Goal: Task Accomplishment & Management: Complete application form

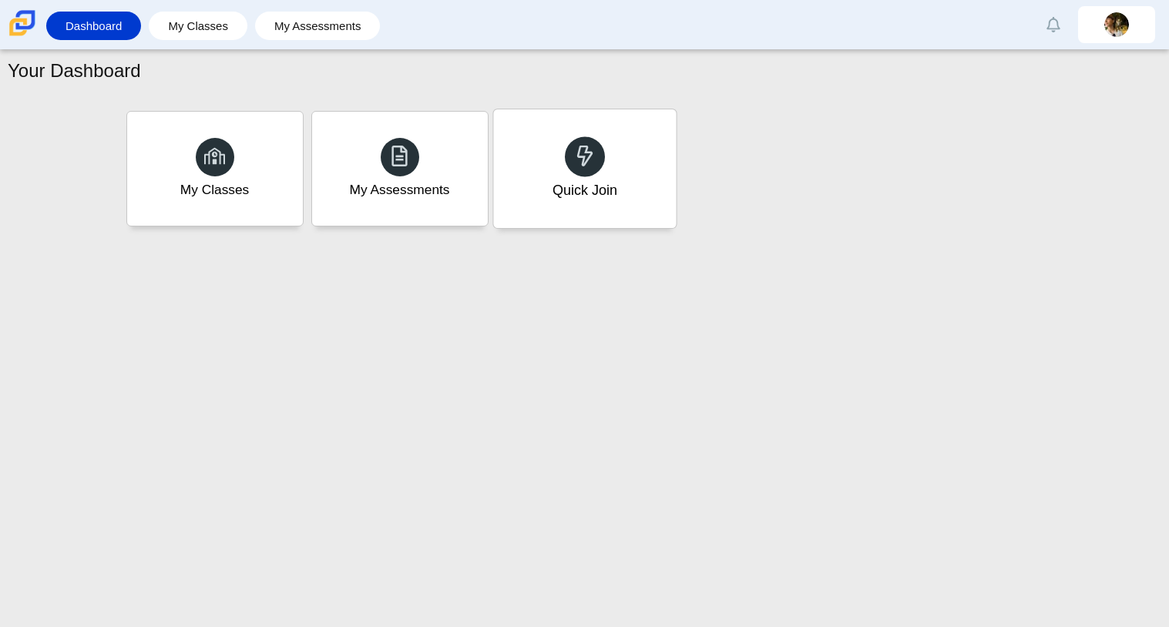
click at [600, 193] on div "Quick Join" at bounding box center [584, 190] width 65 height 20
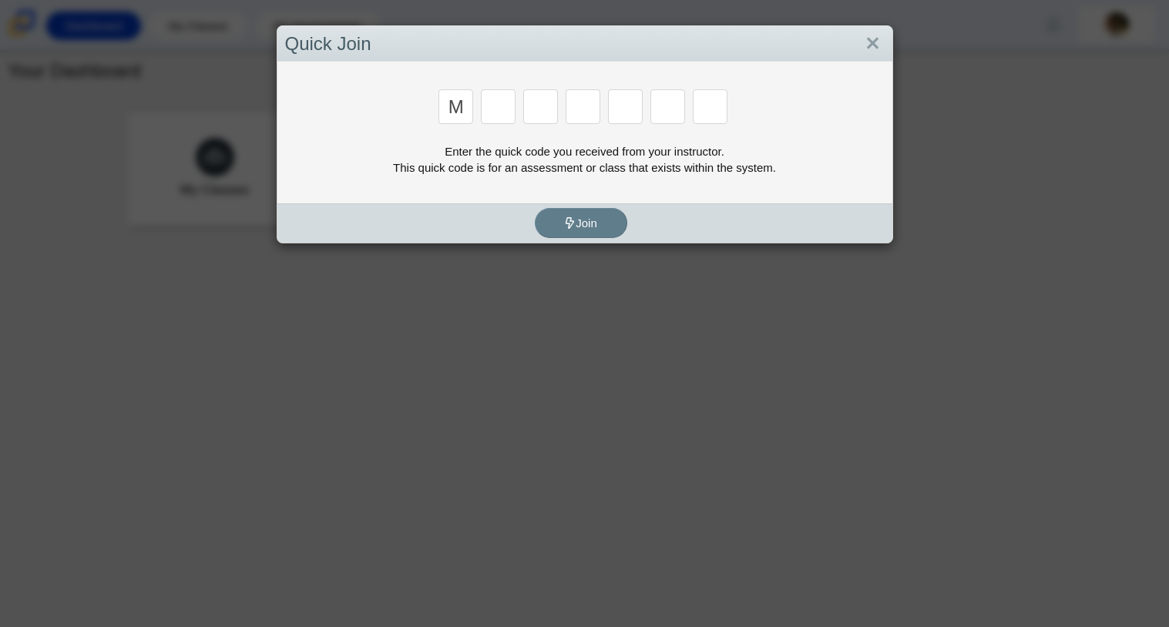
type input "m"
type input "7"
type input "e"
type input "3"
type input "e"
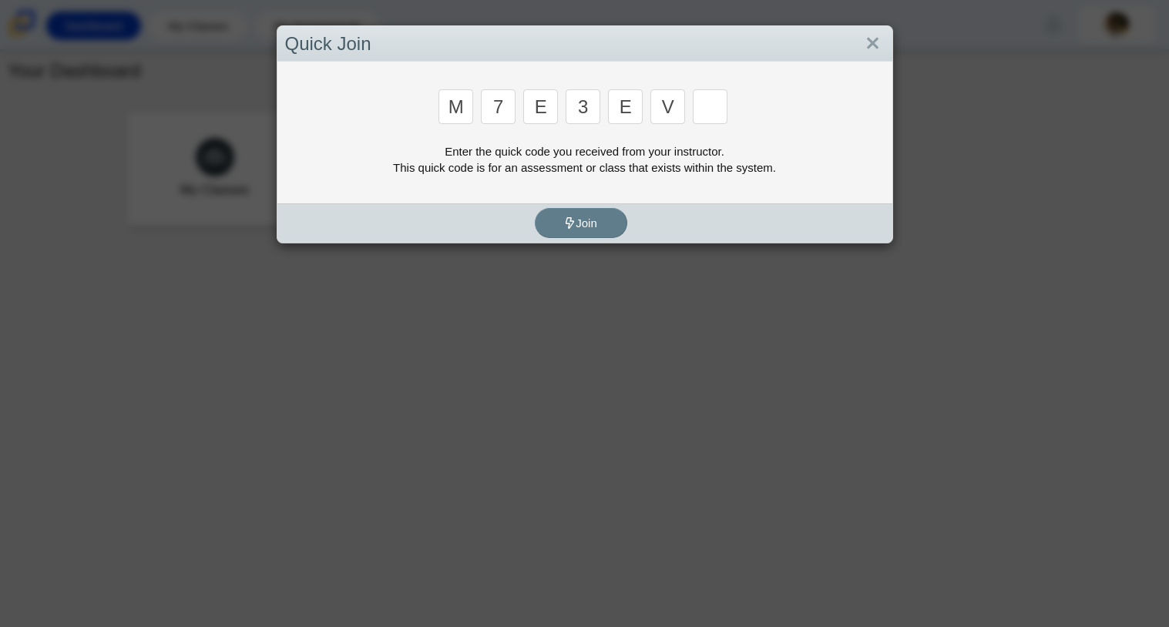
type input "v"
type input "w"
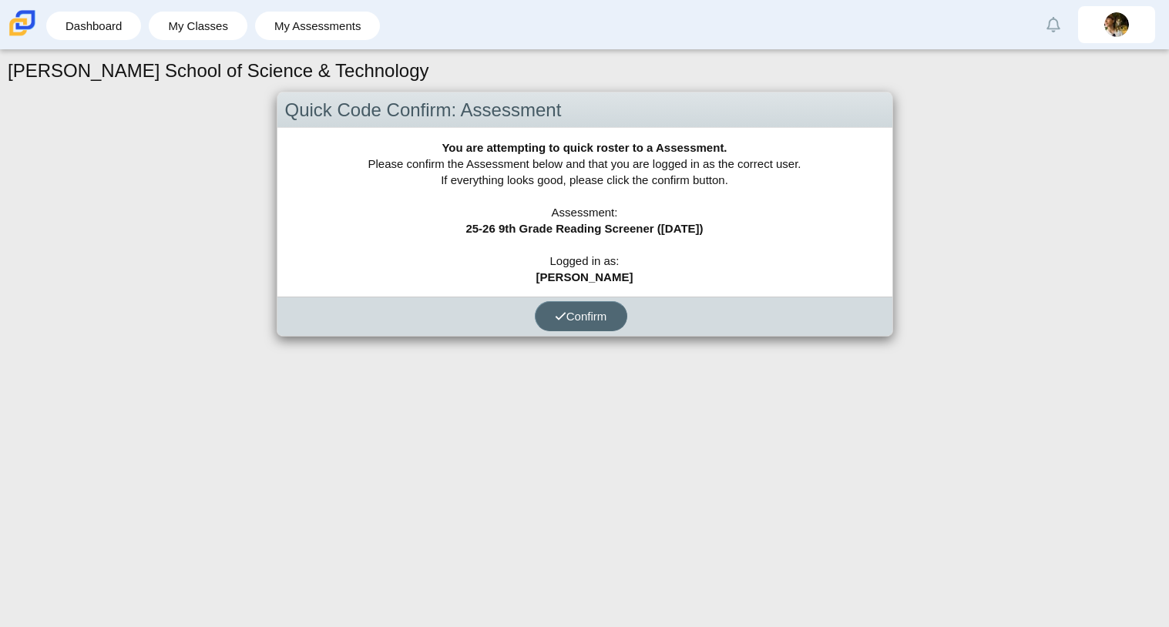
click at [590, 317] on span "Confirm" at bounding box center [581, 316] width 52 height 13
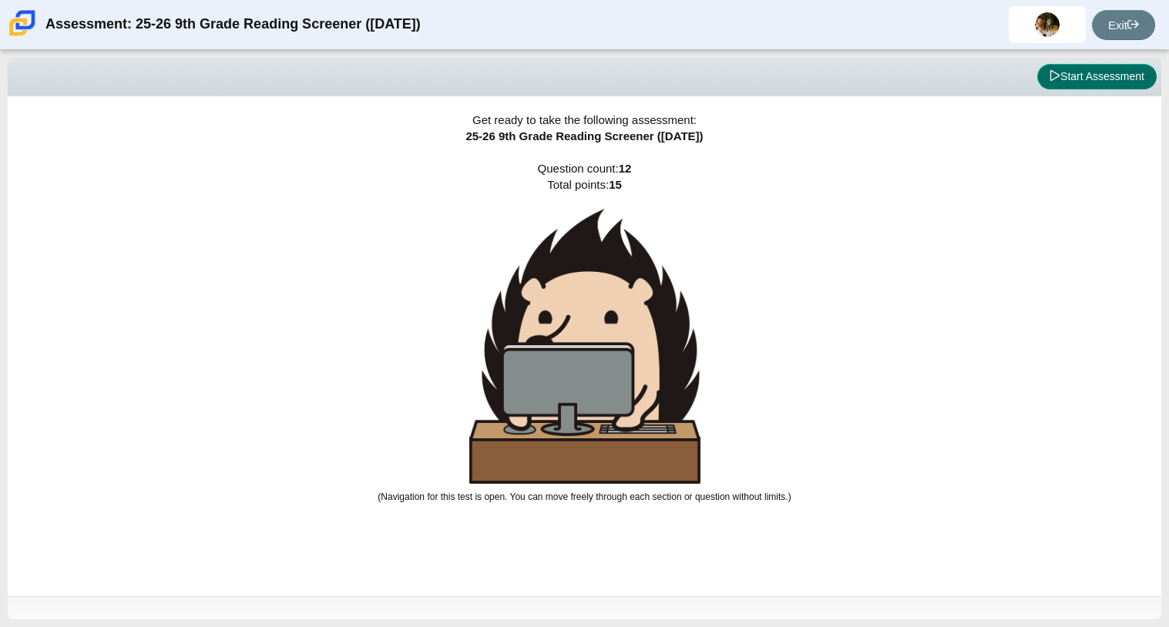
click at [1076, 76] on button "Start Assessment" at bounding box center [1096, 77] width 119 height 26
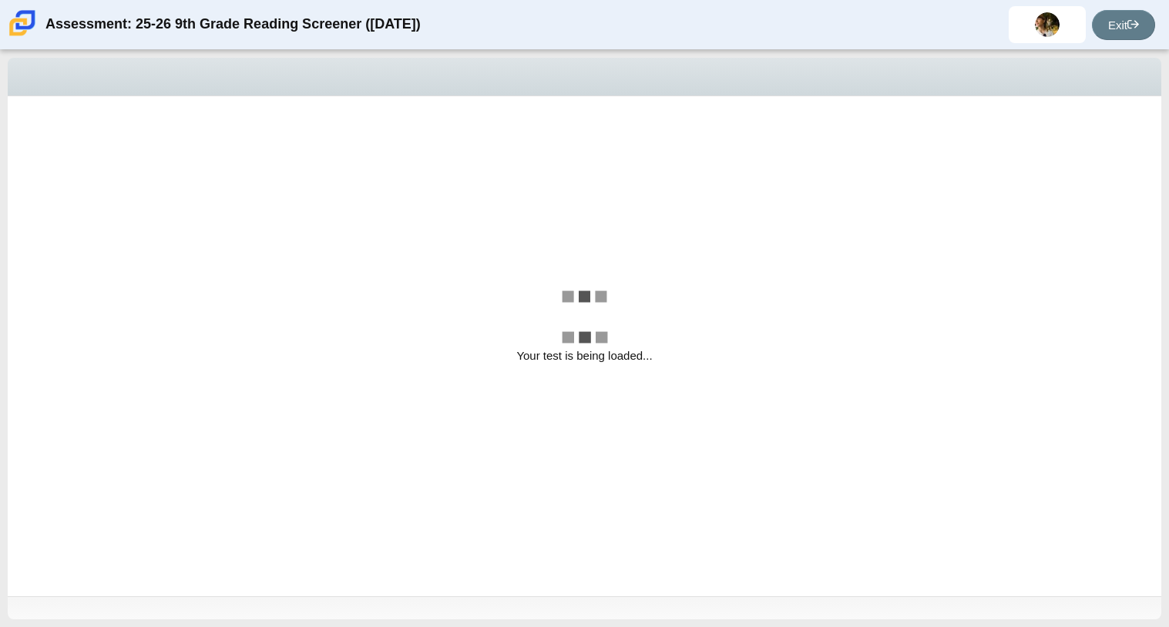
select select "ccc5b315-3c7c-471c-bf90-f22c8299c798"
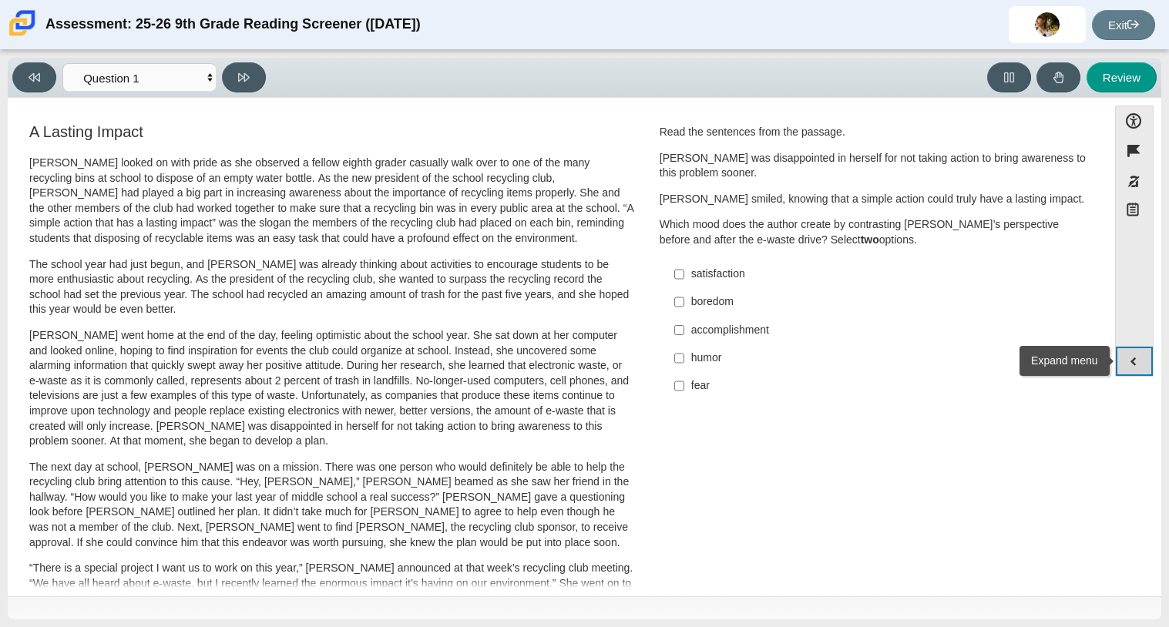
click at [1136, 372] on button "Expand menu" at bounding box center [1134, 361] width 37 height 29
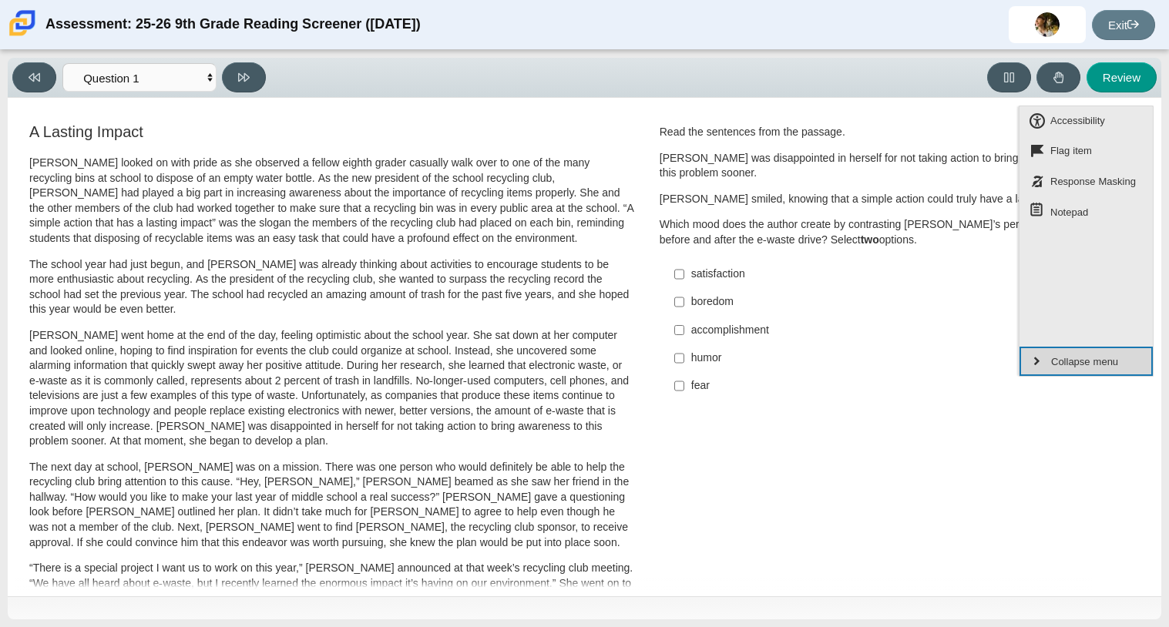
click at [1136, 372] on button "Collapse menu" at bounding box center [1085, 361] width 133 height 29
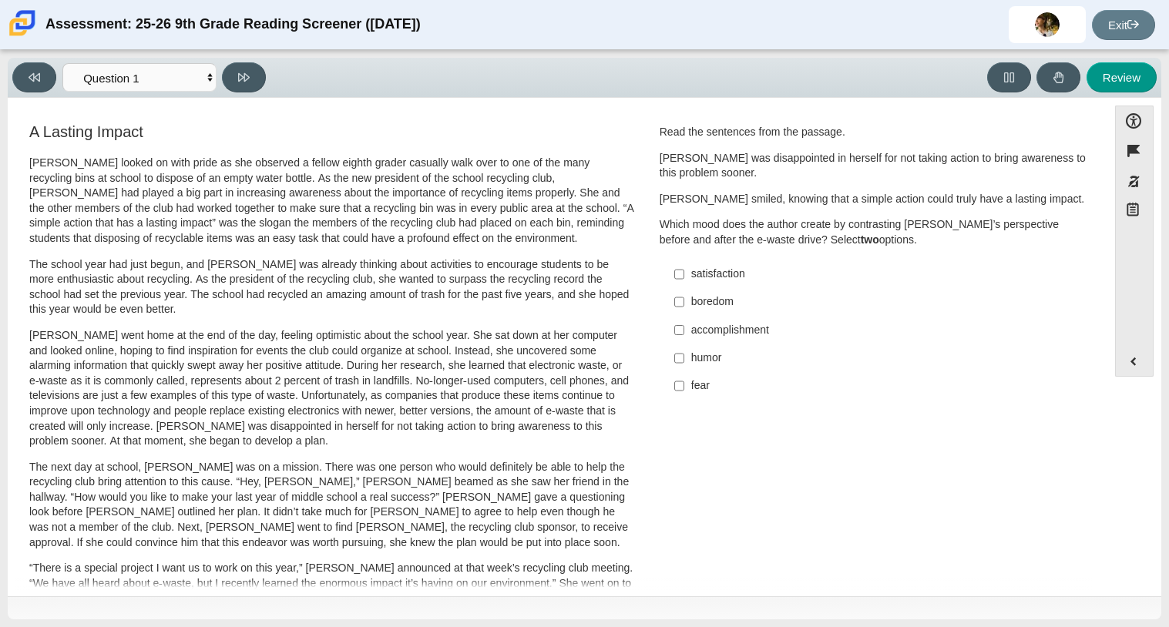
drag, startPoint x: 381, startPoint y: 139, endPoint x: 384, endPoint y: 189, distance: 49.4
click at [727, 235] on p "Which mood does the author create by contrasting Scarlett’s perspective before …" at bounding box center [874, 232] width 428 height 30
click at [677, 276] on input "satisfaction satisfaction" at bounding box center [679, 274] width 10 height 28
checkbox input "true"
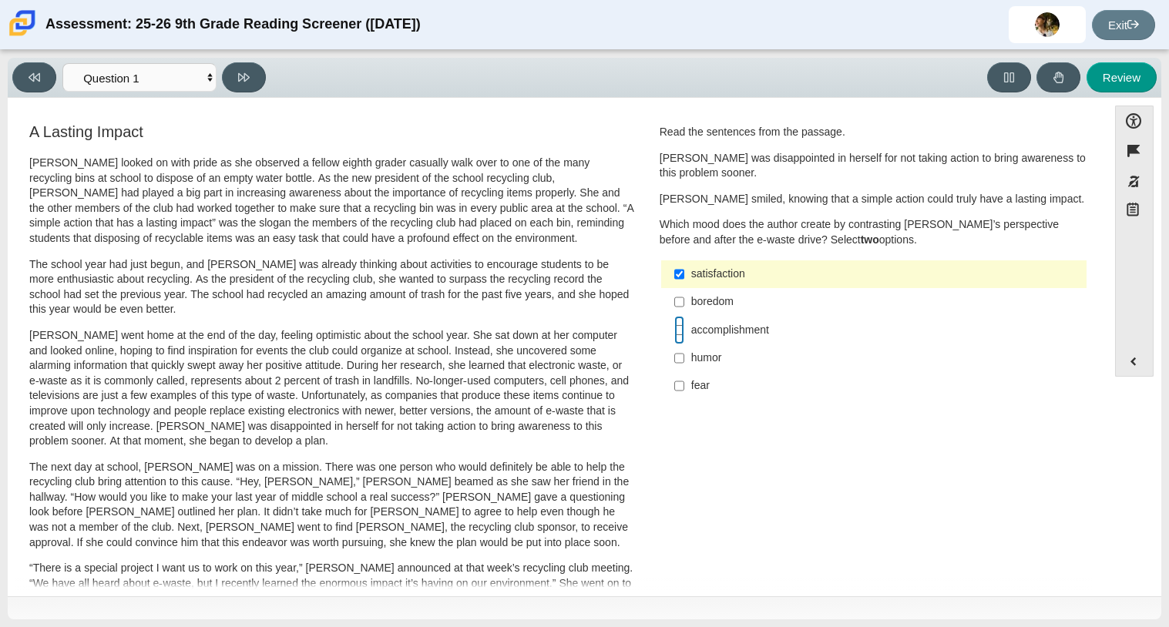
click at [674, 327] on input "accomplishment accomplishment" at bounding box center [679, 330] width 10 height 28
checkbox input "true"
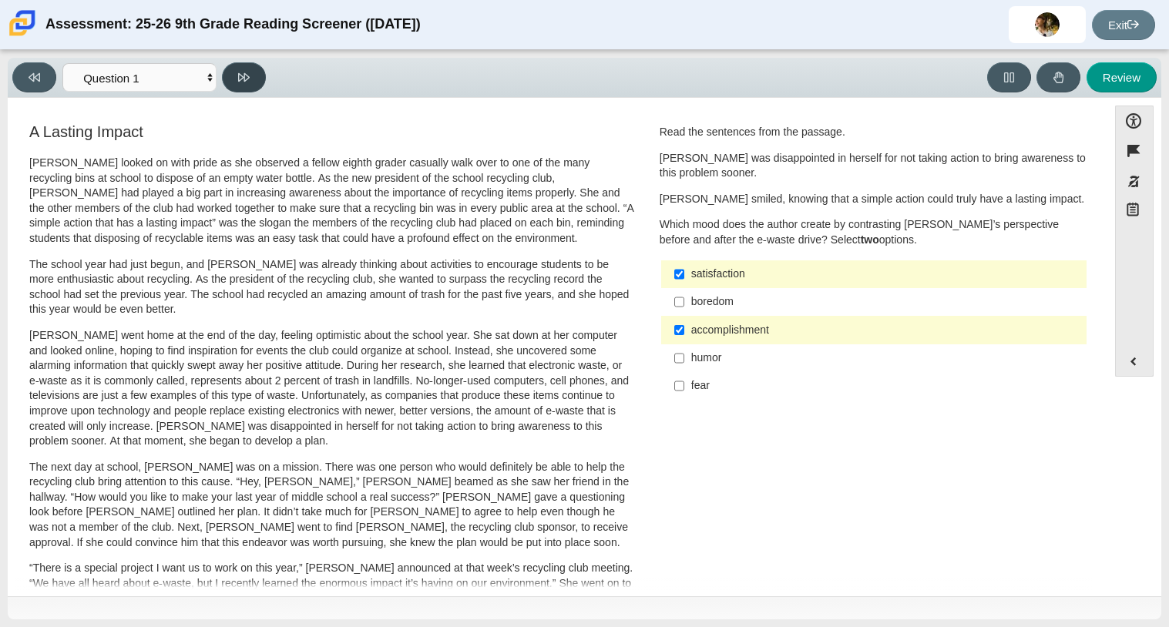
click at [257, 76] on button at bounding box center [244, 77] width 44 height 30
select select "0ff64528-ffd7-428d-b192-babfaadd44e8"
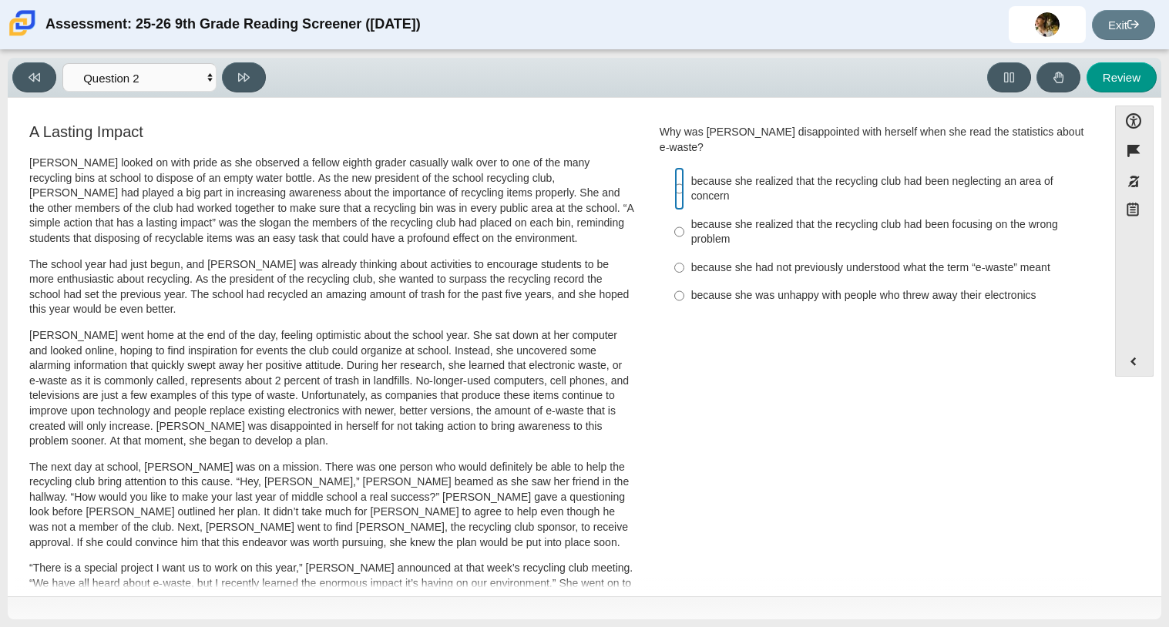
click at [674, 174] on input "because she realized that the recycling club had been neglecting an area of con…" at bounding box center [679, 188] width 10 height 43
radio input "true"
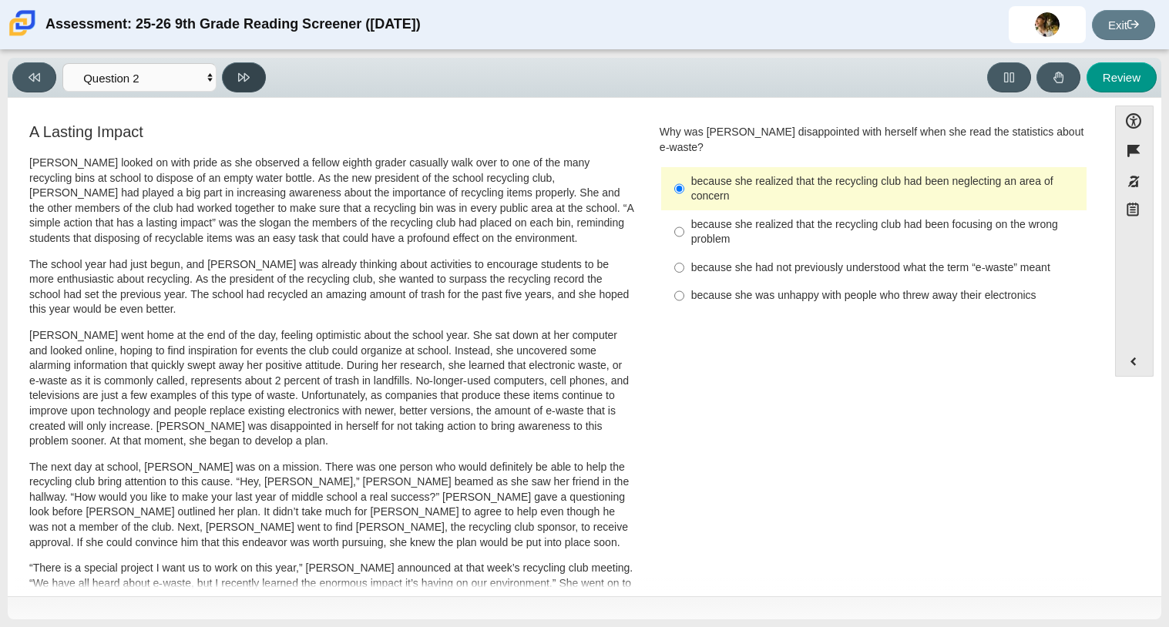
click at [242, 74] on icon at bounding box center [244, 78] width 12 height 12
select select "7ce3d843-6974-4858-901c-1ff39630e843"
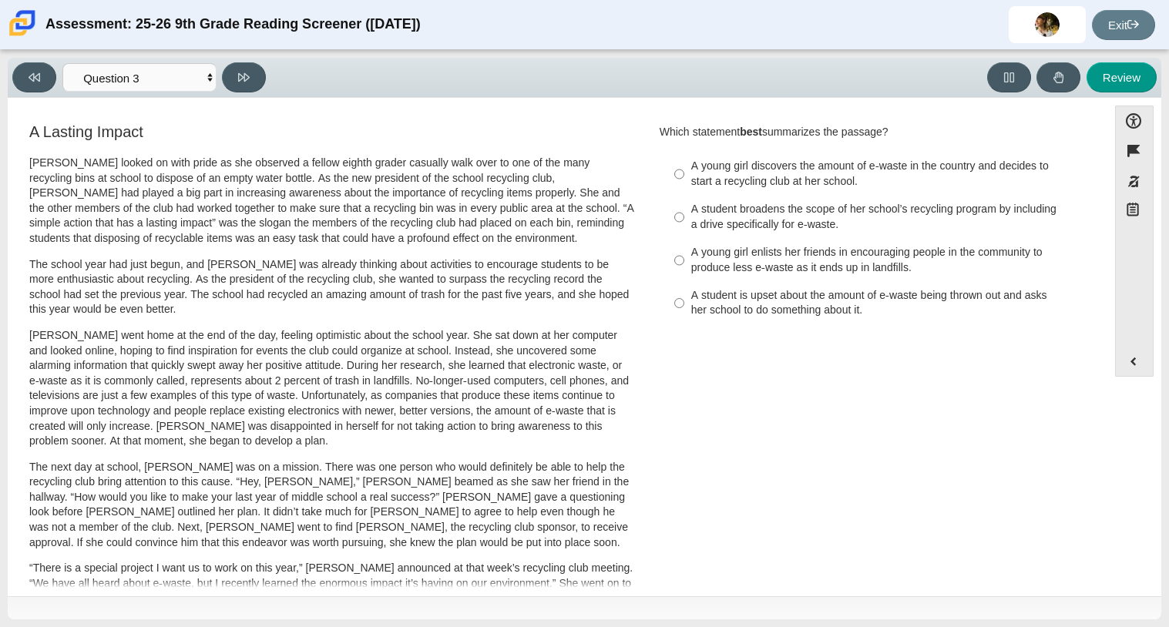
click at [716, 306] on div "A student is upset about the amount of e-waste being thrown out and asks her sc…" at bounding box center [885, 303] width 389 height 30
click at [684, 306] on input "A student is upset about the amount of e-waste being thrown out and asks her sc…" at bounding box center [679, 303] width 10 height 43
radio input "true"
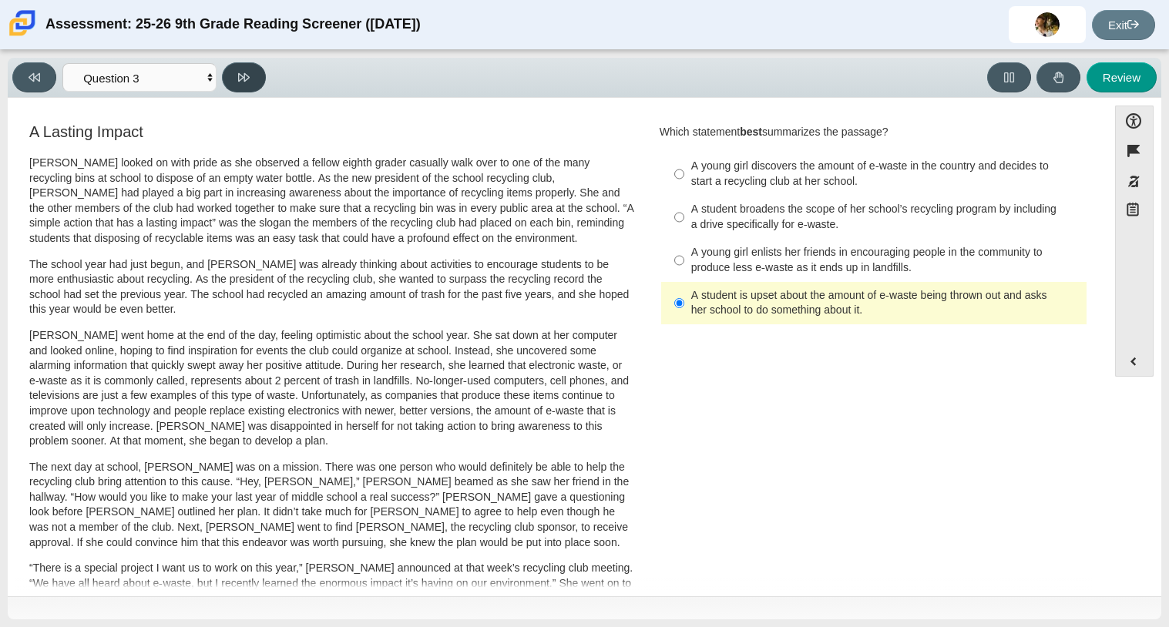
click at [236, 69] on button at bounding box center [244, 77] width 44 height 30
select select "ca9ea0f1-49c5-4bd1-83b0-472c18652b42"
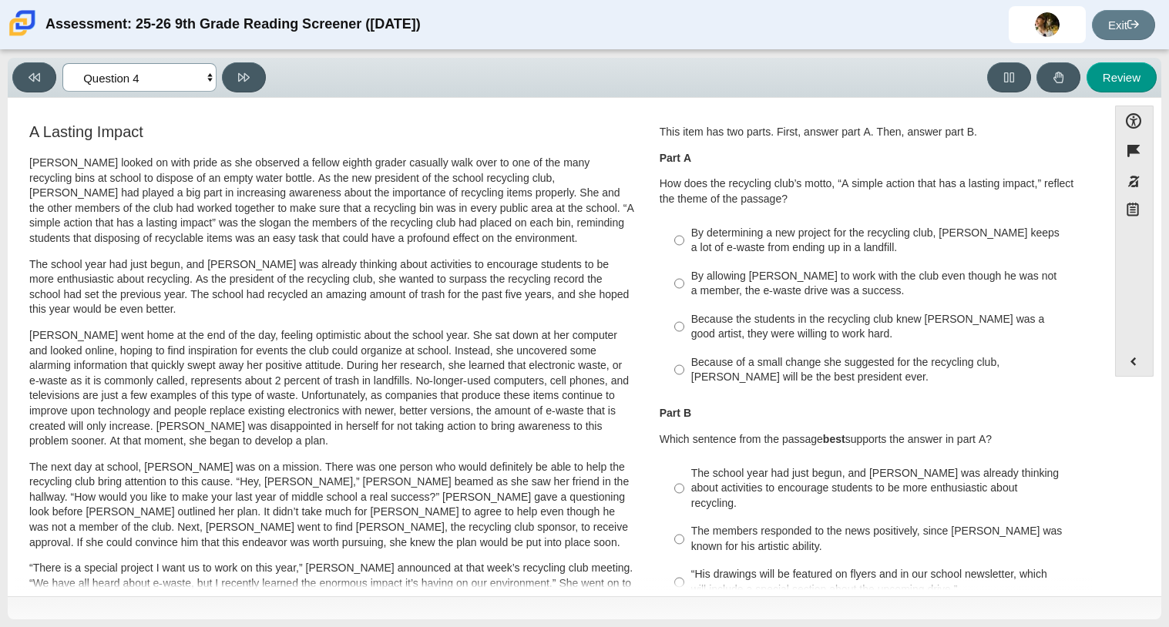
click at [163, 66] on select "Questions Question 1 Question 2 Question 3 Question 4 Question 5 Question 6 Que…" at bounding box center [139, 77] width 154 height 29
click at [161, 63] on select "Questions Question 1 Question 2 Question 3 Question 4 Question 5 Question 6 Que…" at bounding box center [139, 77] width 154 height 29
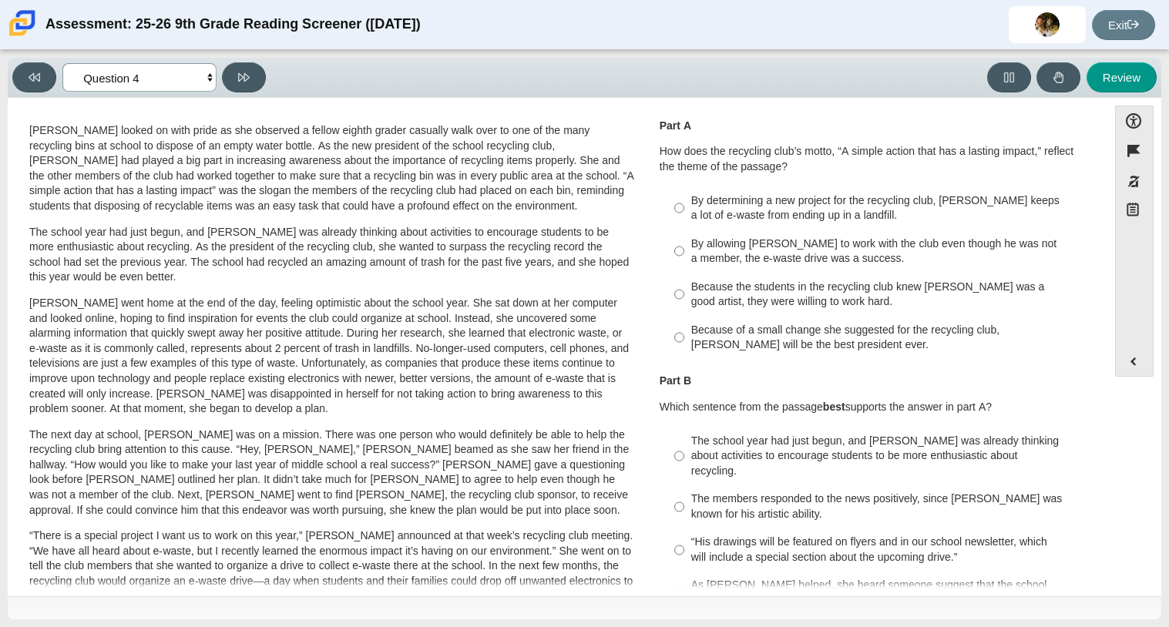
scroll to position [36, 0]
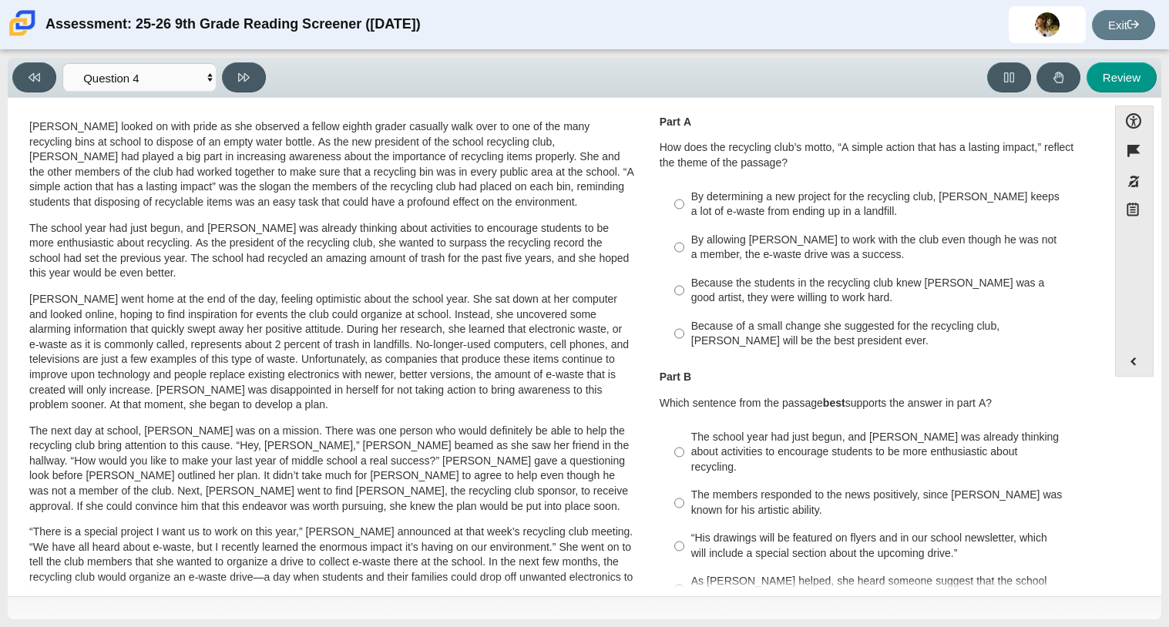
click at [935, 334] on div "Because of a small change she suggested for the recycling club, Scarlett will b…" at bounding box center [885, 334] width 389 height 30
click at [684, 334] on input "Because of a small change she suggested for the recycling club, Scarlett will b…" at bounding box center [679, 333] width 10 height 43
radio input "true"
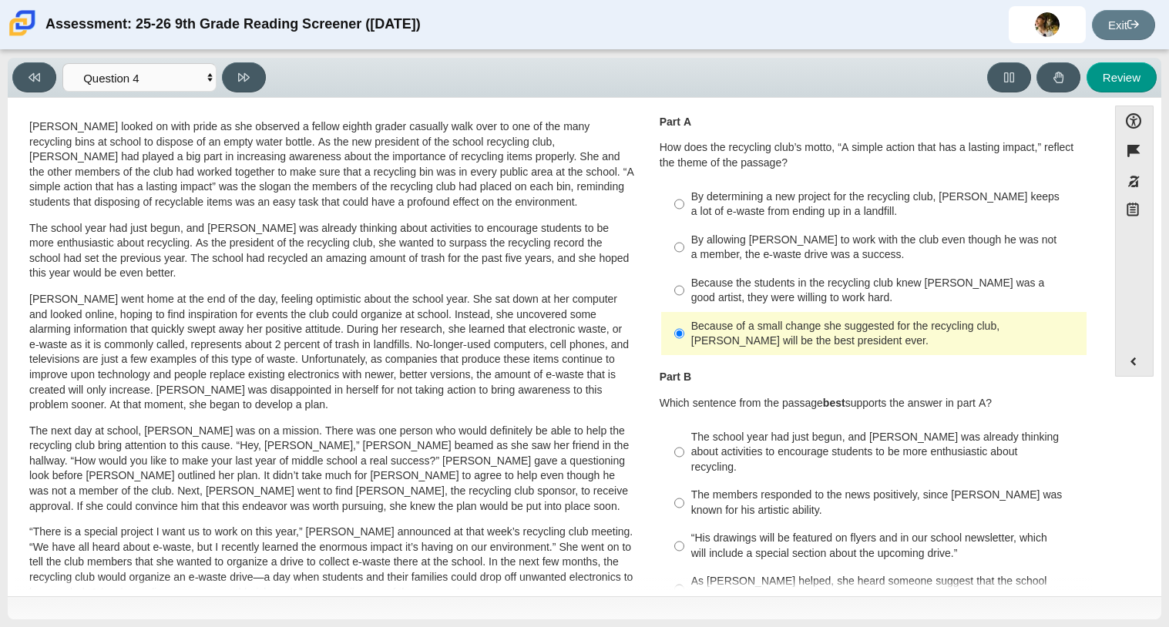
click at [888, 217] on div "By determining a new project for the recycling club, Scarlett keeps a lot of e-…" at bounding box center [885, 205] width 389 height 30
click at [684, 217] on input "By determining a new project for the recycling club, Scarlett keeps a lot of e-…" at bounding box center [679, 204] width 10 height 43
radio input "true"
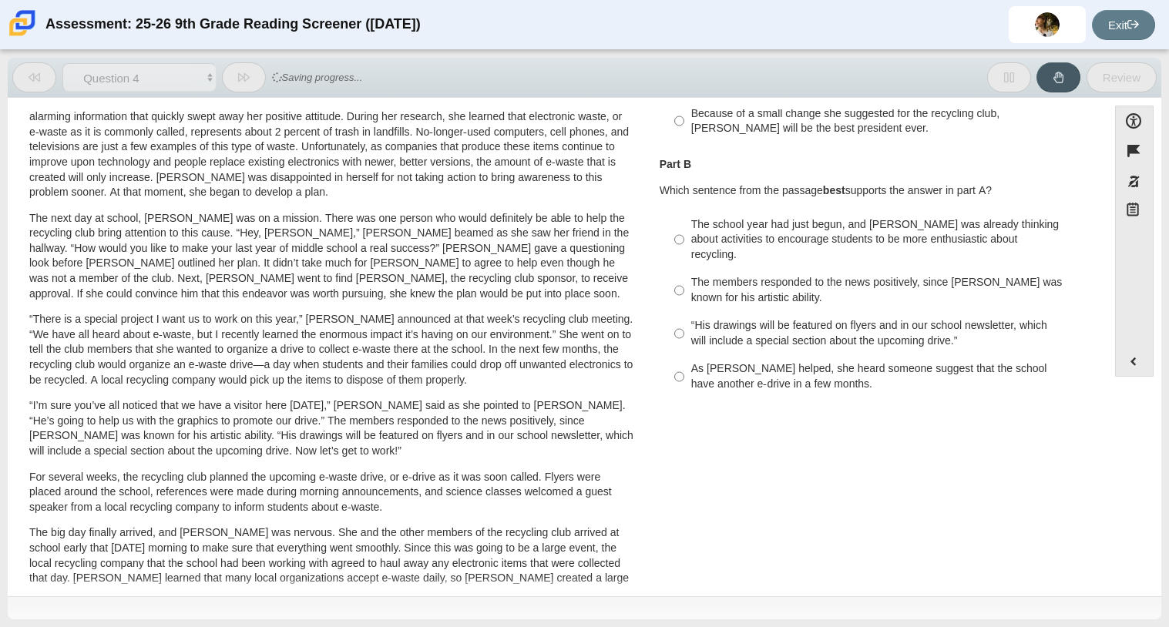
scroll to position [254, 0]
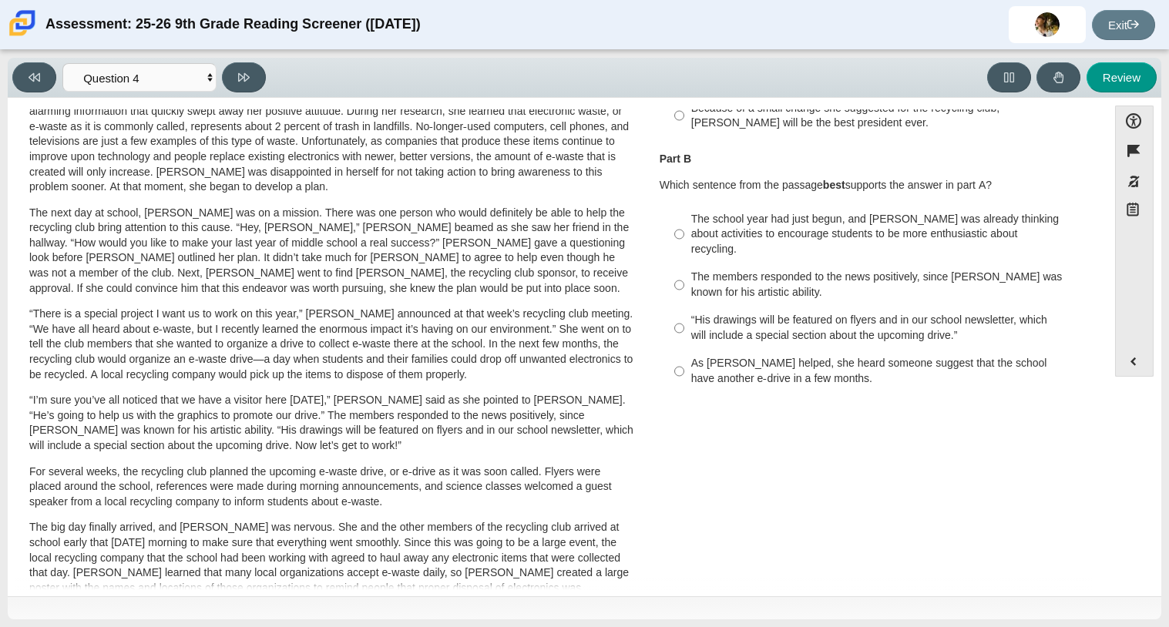
click at [917, 356] on div "As Scarlett helped, she heard someone suggest that the school have another e-dr…" at bounding box center [885, 371] width 389 height 30
click at [684, 354] on input "As Scarlett helped, she heard someone suggest that the school have another e-dr…" at bounding box center [679, 371] width 10 height 43
radio input "true"
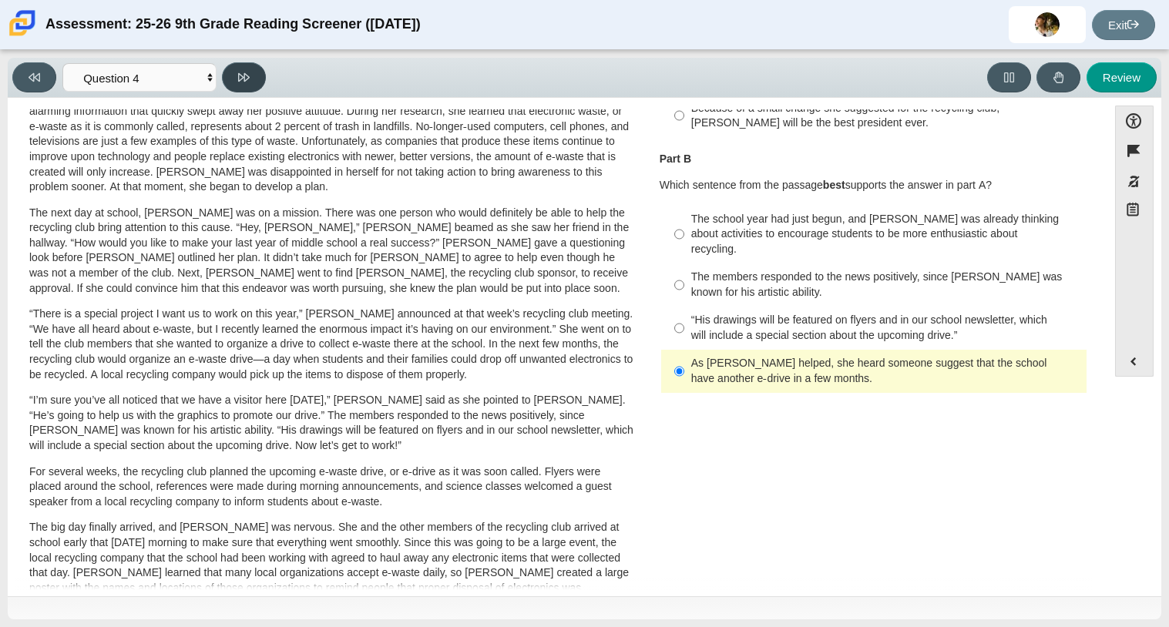
click at [236, 88] on button at bounding box center [244, 77] width 44 height 30
select select "e41f1a79-e29f-4095-8030-a53364015bed"
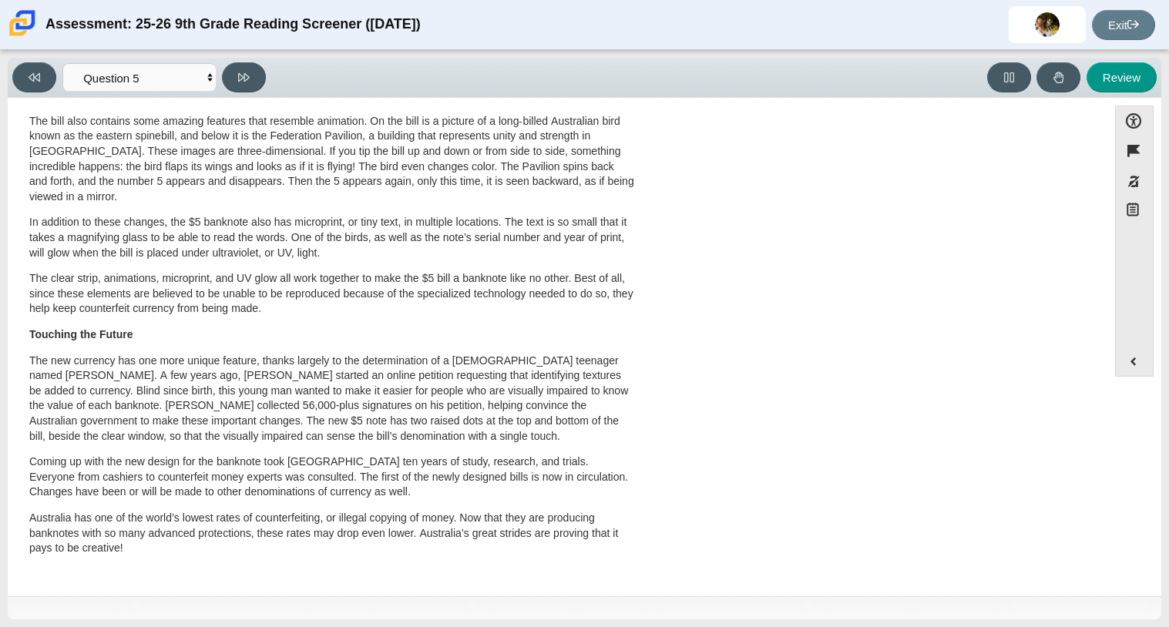
scroll to position [0, 0]
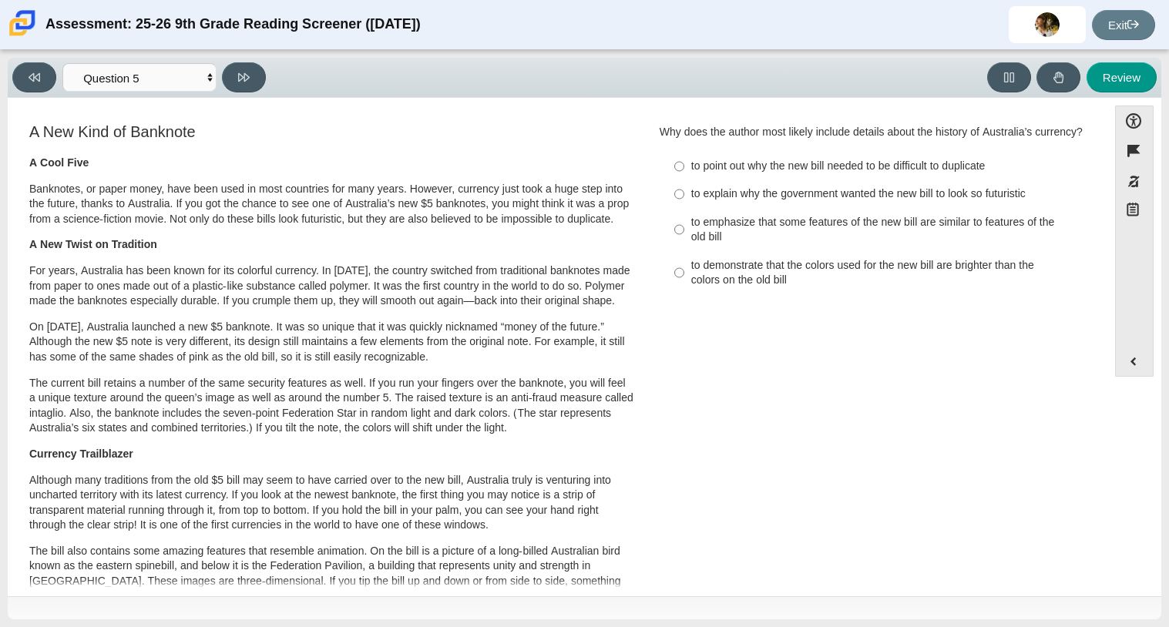
click at [699, 245] on div "to emphasize that some features of the new bill are similar to features of the …" at bounding box center [885, 230] width 389 height 30
click at [684, 247] on input "to emphasize that some features of the new bill are similar to features of the …" at bounding box center [679, 229] width 10 height 43
radio input "true"
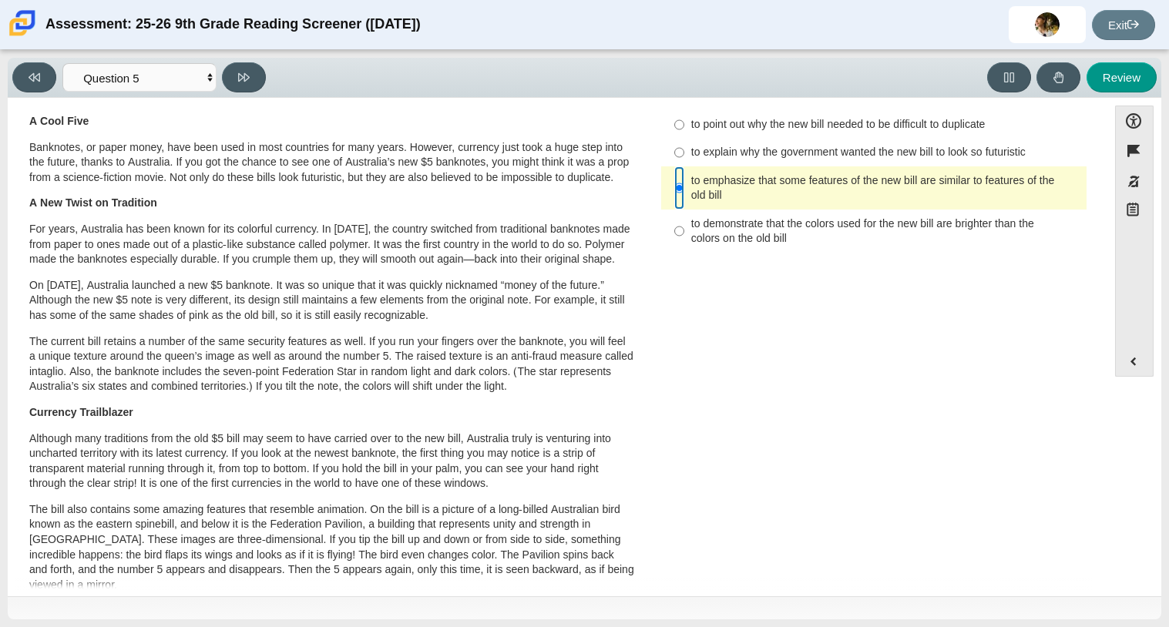
scroll to position [40, 0]
click at [254, 79] on button at bounding box center [244, 77] width 44 height 30
select select "69146e31-7b3d-4a3e-9ce6-f30c24342ae0"
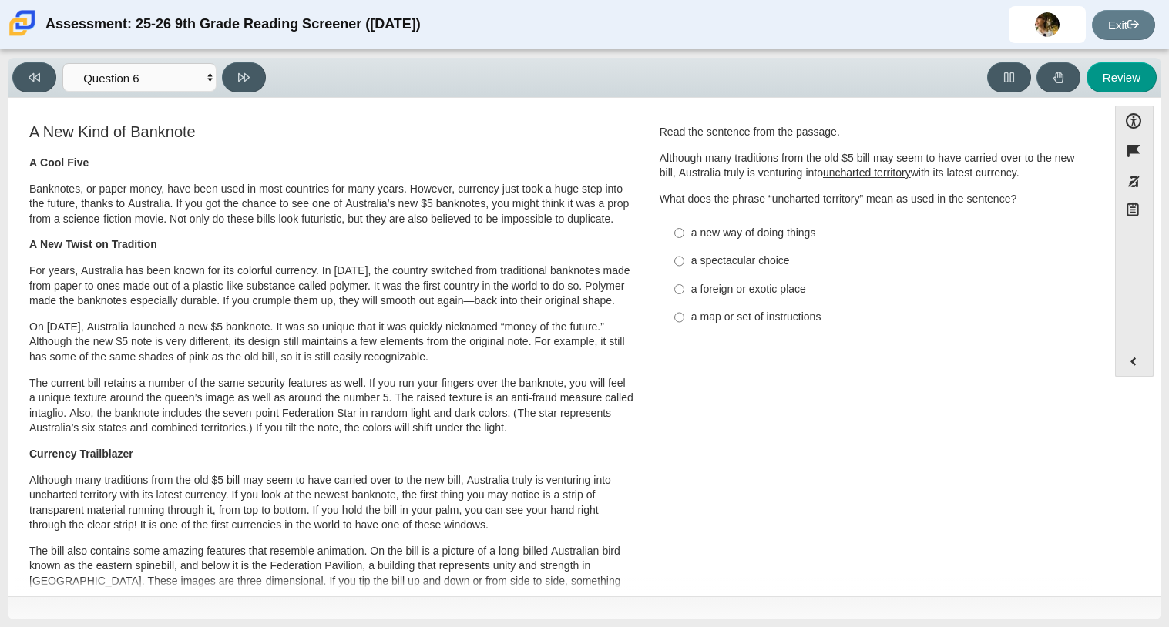
click at [733, 234] on div "a new way of doing things" at bounding box center [885, 233] width 389 height 15
click at [684, 234] on input "a new way of doing things a new way of doing things" at bounding box center [679, 233] width 10 height 28
radio input "true"
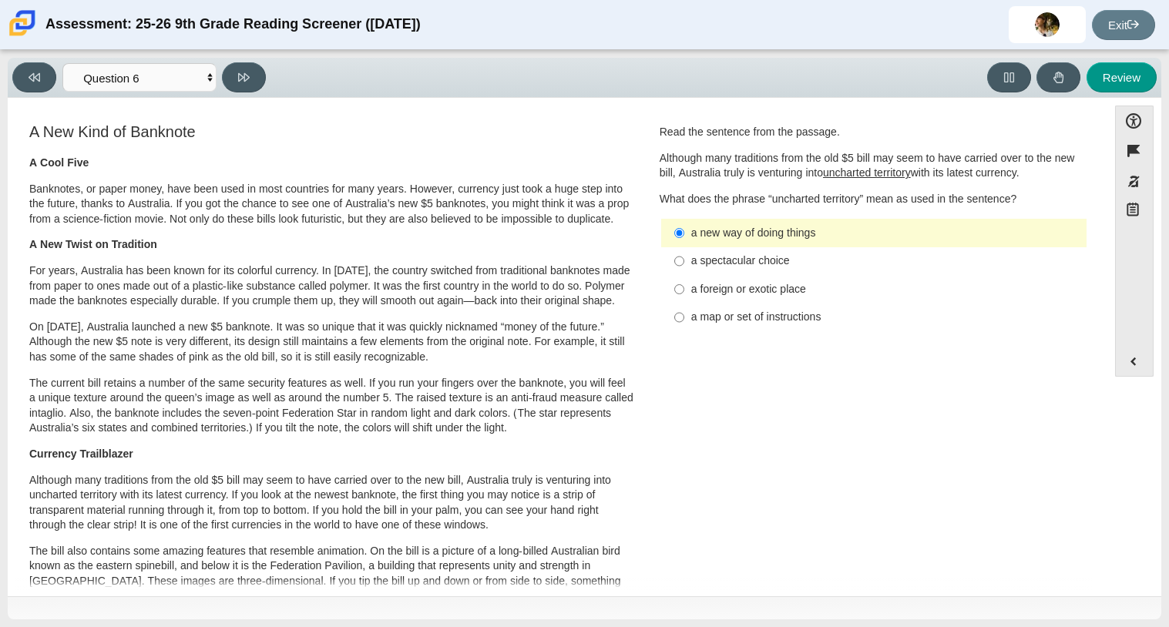
click at [707, 361] on div "A New Kind of Banknote A Cool Five Banknotes, or paper money, have been used in…" at bounding box center [557, 565] width 1084 height 888
click at [244, 78] on icon at bounding box center [244, 77] width 12 height 8
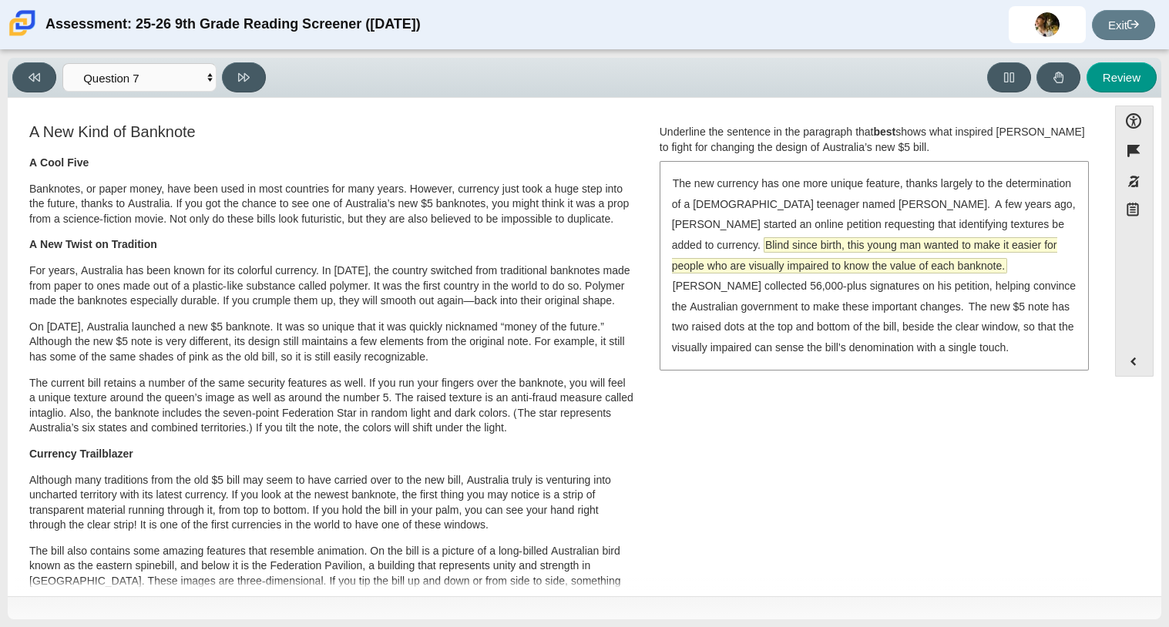
click at [773, 245] on span "Blind since birth, this young man wanted to make it easier for people who are v…" at bounding box center [864, 255] width 385 height 35
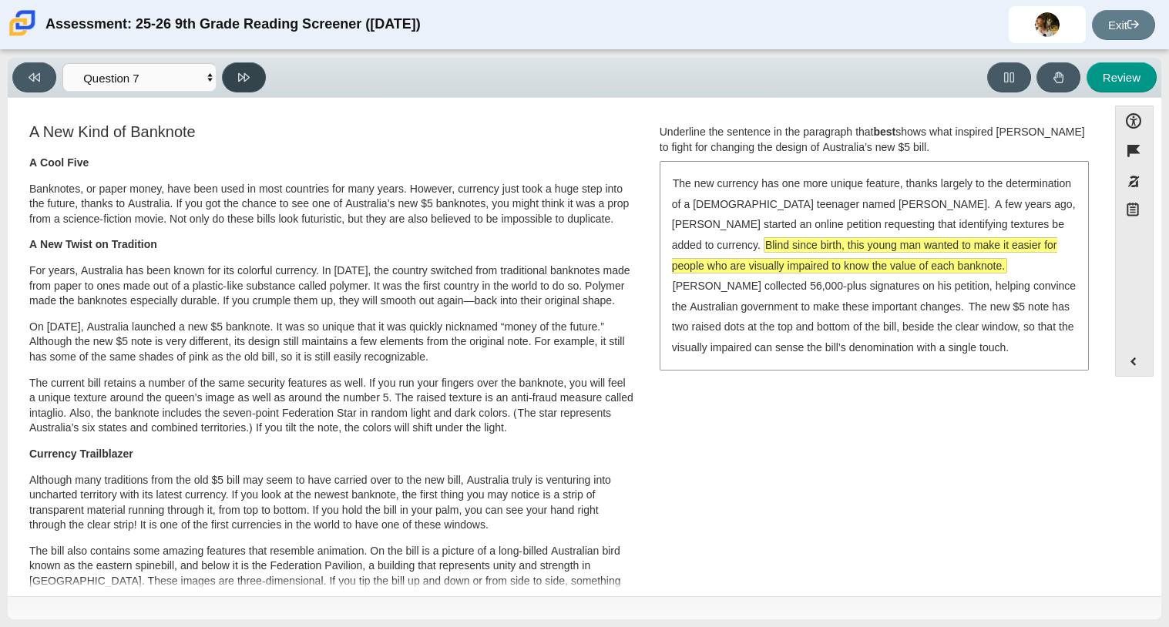
click at [235, 76] on button at bounding box center [244, 77] width 44 height 30
select select "ea8338c2-a6a3-418e-a305-2b963b54a290"
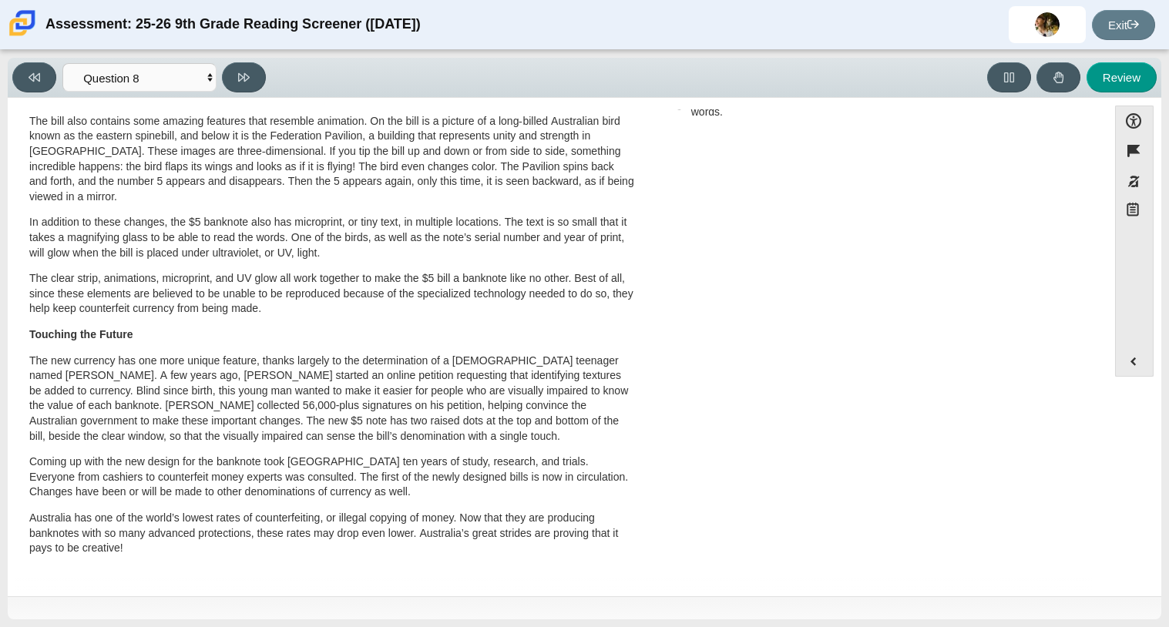
scroll to position [0, 0]
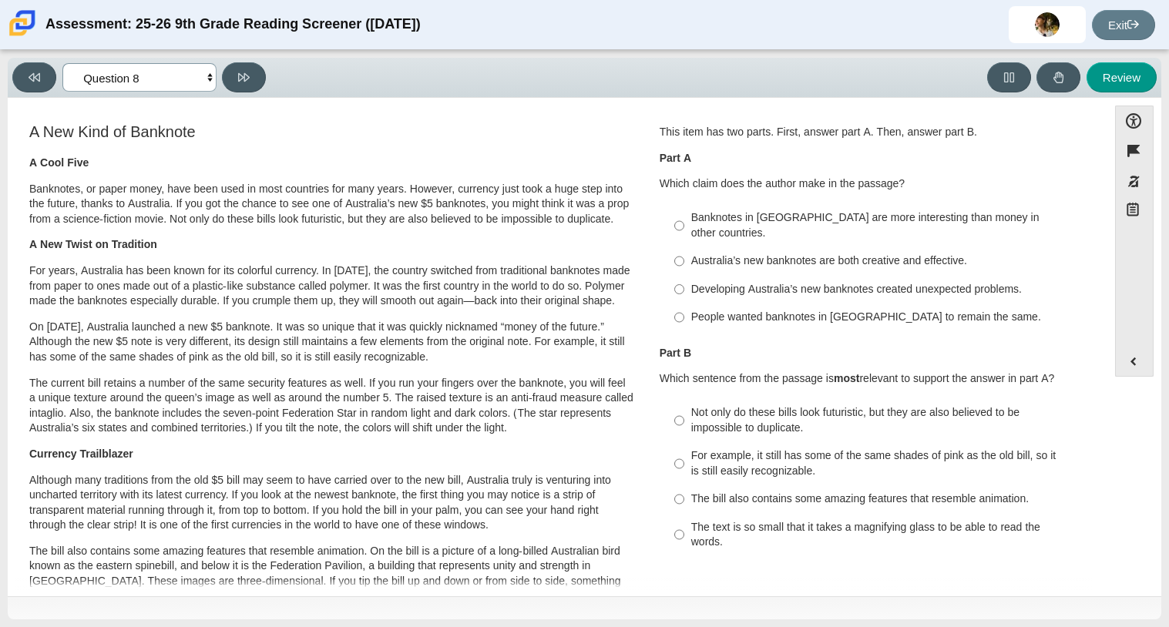
click at [180, 81] on select "Questions Question 1 Question 2 Question 3 Question 4 Question 5 Question 6 Que…" at bounding box center [139, 77] width 154 height 29
click at [750, 253] on div "Australia’s new banknotes are both creative and effective." at bounding box center [885, 260] width 389 height 15
click at [684, 247] on input "Australia’s new banknotes are both creative and effective. Australia’s new bank…" at bounding box center [679, 261] width 10 height 28
radio input "true"
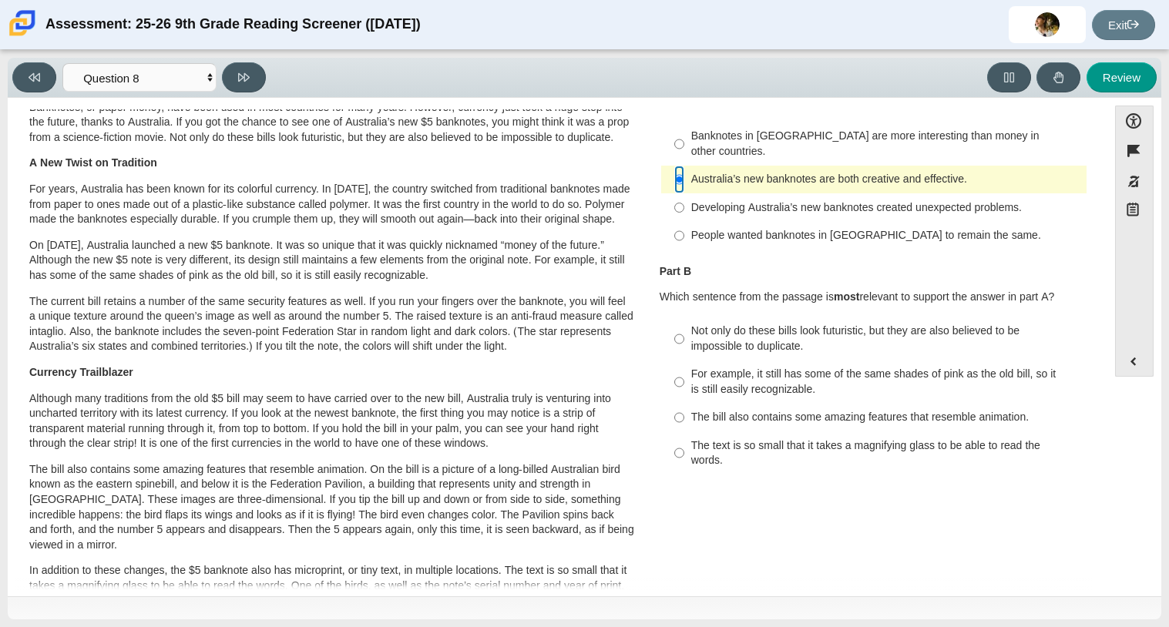
scroll to position [82, 0]
click at [707, 323] on div "Not only do these bills look futuristic, but they are also believed to be impos…" at bounding box center [885, 338] width 389 height 30
click at [684, 317] on input "Not only do these bills look futuristic, but they are also believed to be impos…" at bounding box center [679, 338] width 10 height 43
radio input "true"
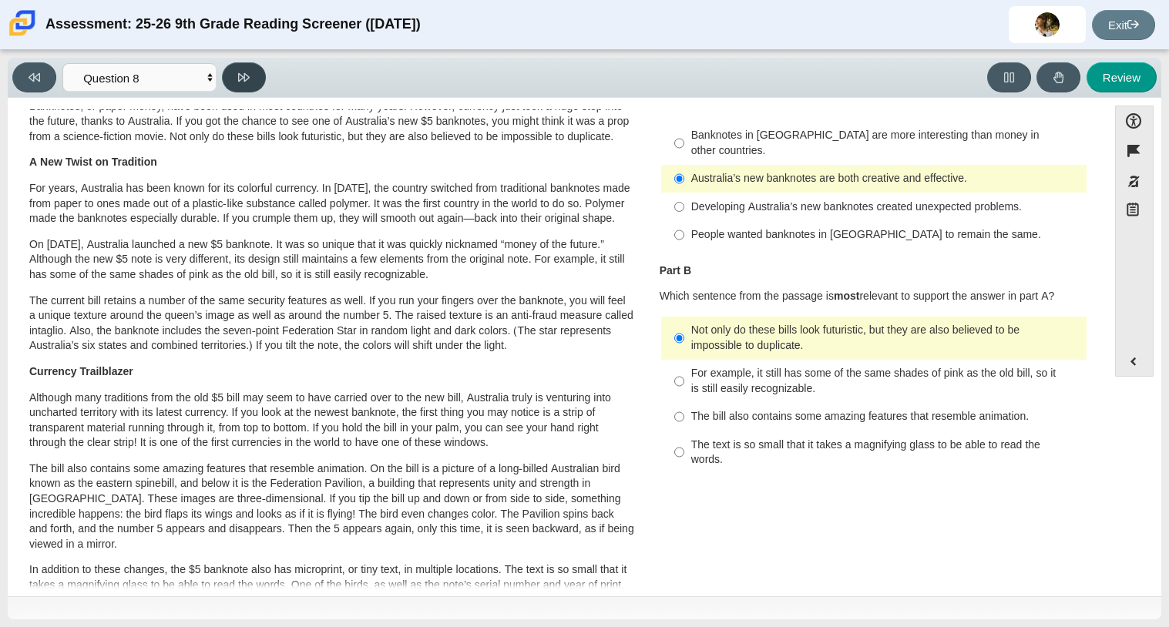
click at [239, 85] on button at bounding box center [244, 77] width 44 height 30
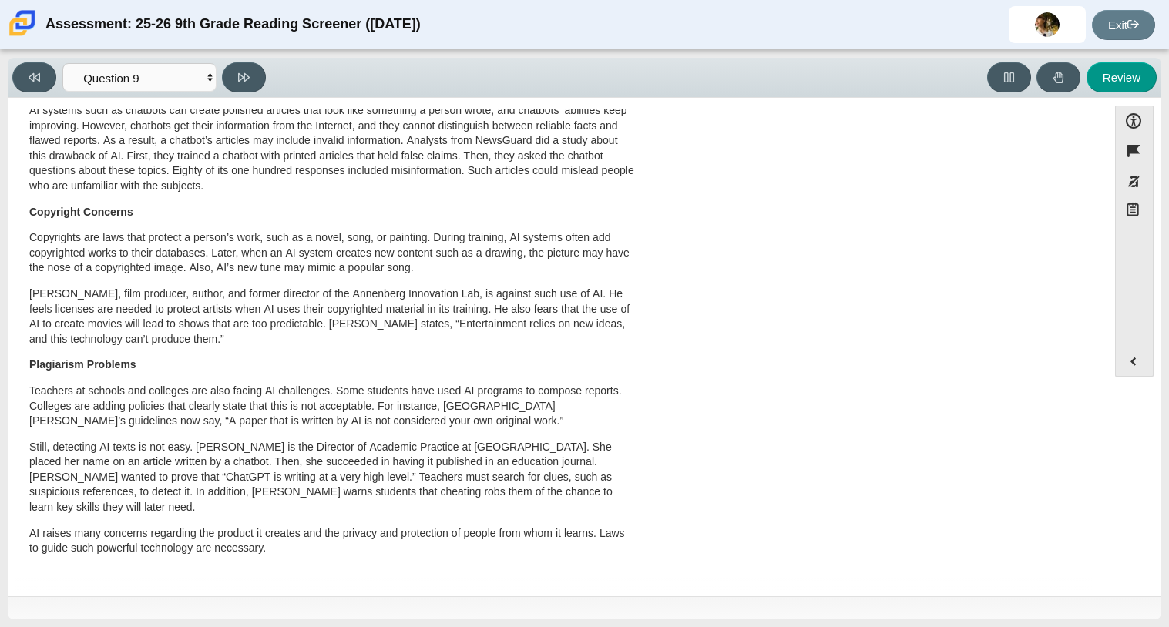
scroll to position [0, 0]
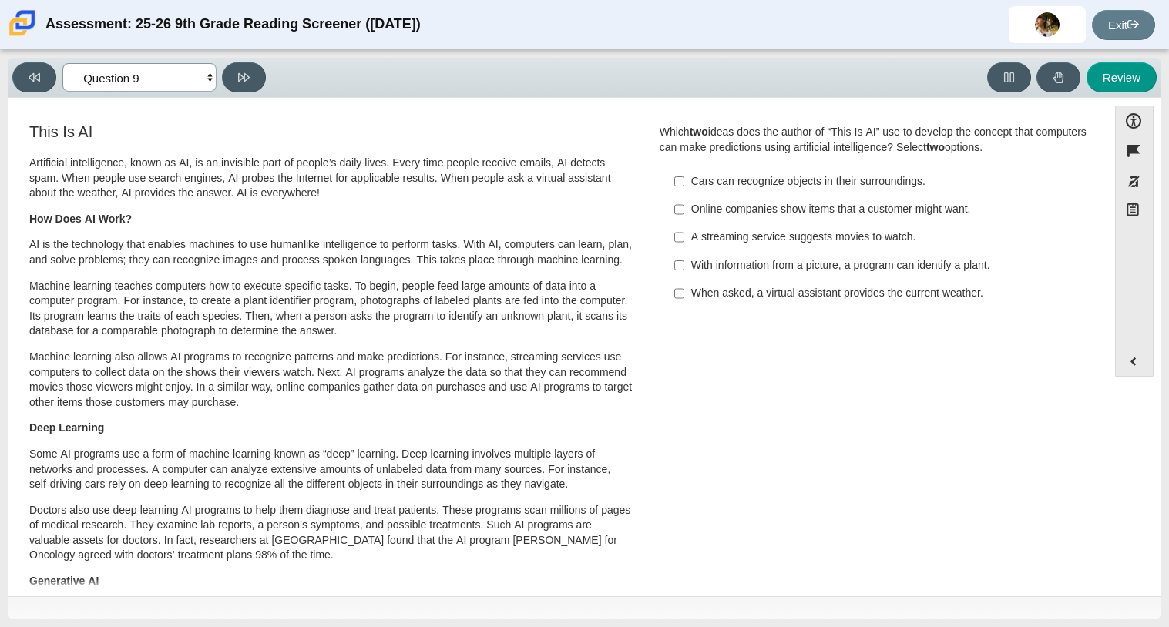
click at [153, 82] on select "Questions Question 1 Question 2 Question 3 Question 4 Question 5 Question 6 Que…" at bounding box center [139, 77] width 154 height 29
click at [62, 63] on select "Questions Question 1 Question 2 Question 3 Question 4 Question 5 Question 6 Que…" at bounding box center [139, 77] width 154 height 29
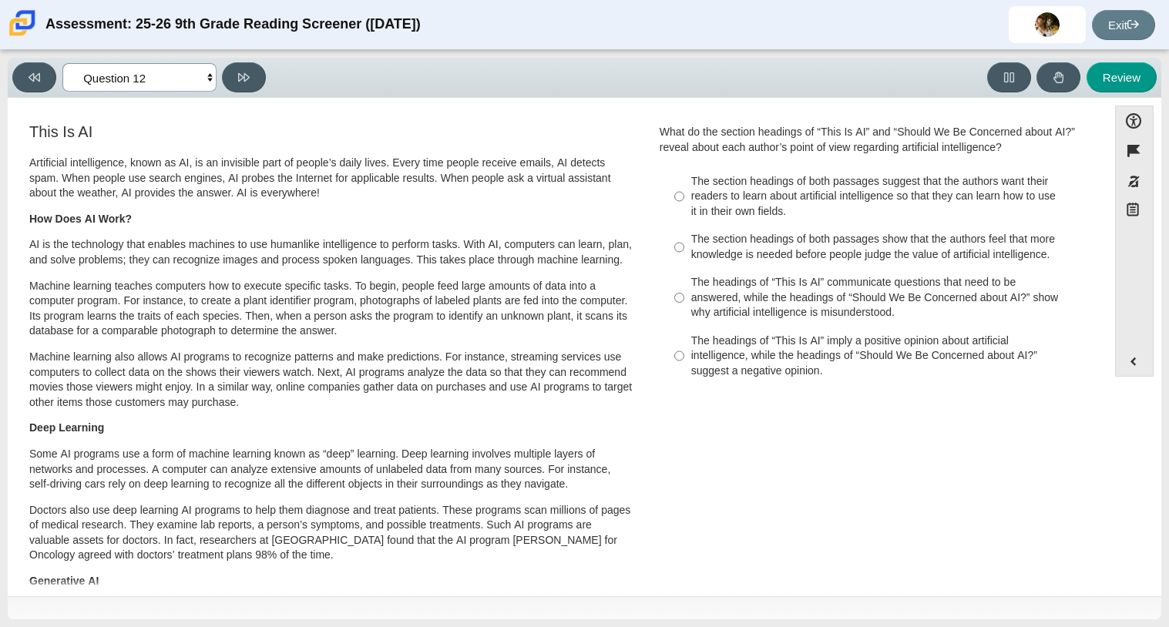
click at [127, 72] on select "Questions Question 1 Question 2 Question 3 Question 4 Question 5 Question 6 Que…" at bounding box center [139, 77] width 154 height 29
click at [62, 63] on select "Questions Question 1 Question 2 Question 3 Question 4 Question 5 Question 6 Que…" at bounding box center [139, 77] width 154 height 29
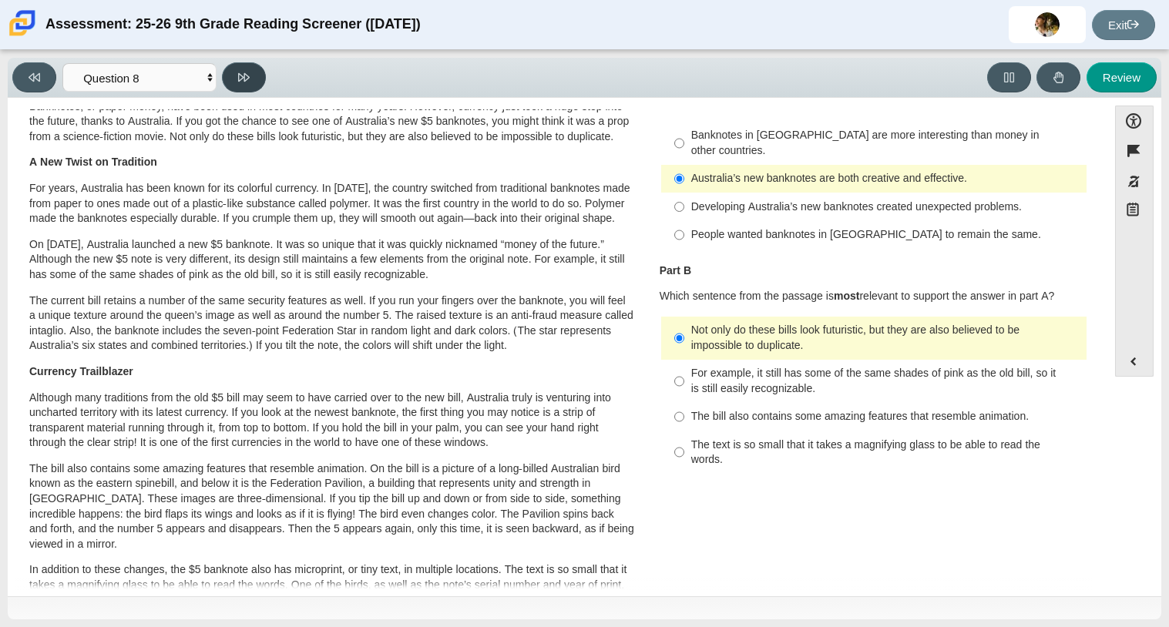
click at [238, 80] on icon at bounding box center [244, 78] width 12 height 12
select select "89f058d6-b15c-4ef5-a4b3-fdaffb8868b6"
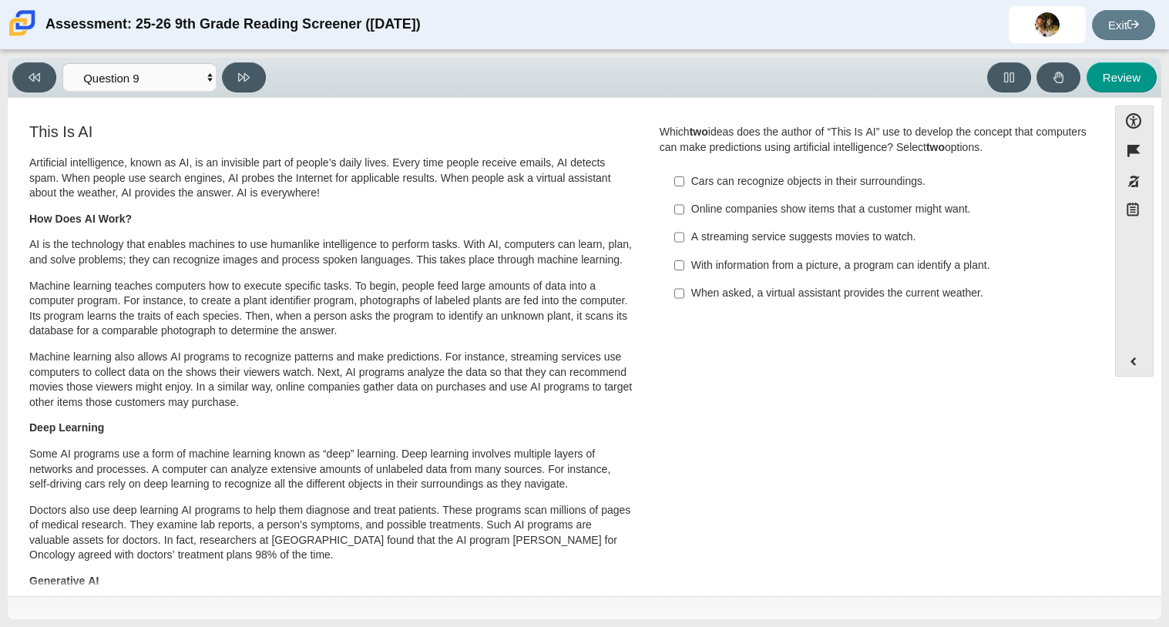
click at [706, 189] on div "Cars can recognize objects in their surroundings." at bounding box center [885, 181] width 389 height 15
click at [684, 189] on input "Cars can recognize objects in their surroundings. Cars can recognize objects in…" at bounding box center [679, 181] width 10 height 28
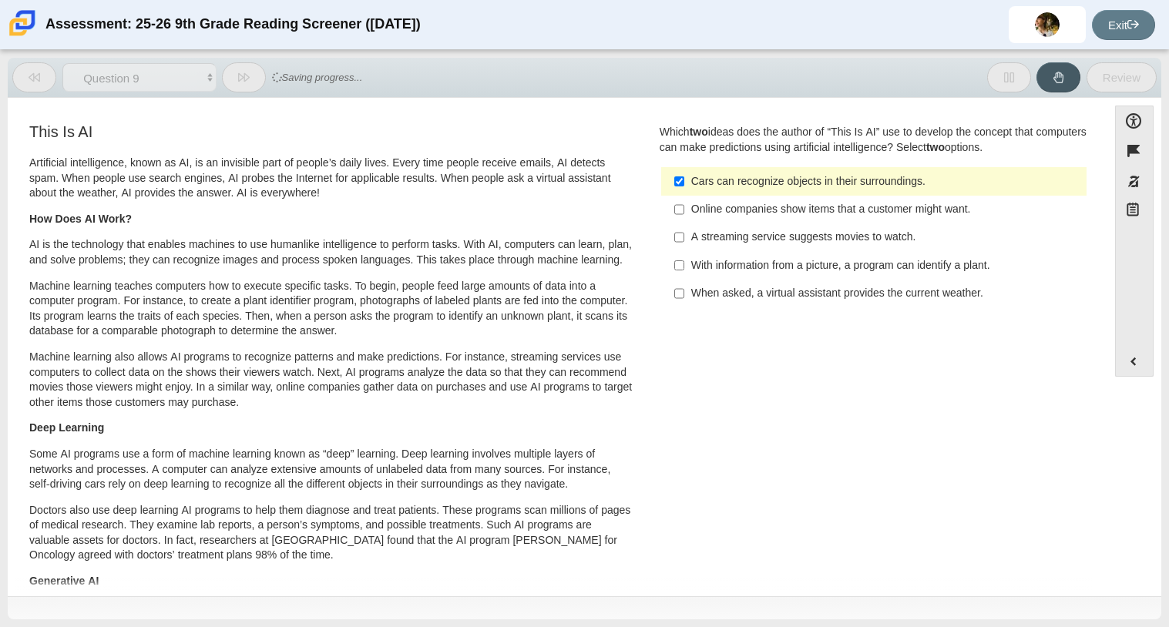
click at [704, 188] on div "Cars can recognize objects in their surroundings." at bounding box center [885, 181] width 389 height 15
click at [684, 188] on input "Cars can recognize objects in their surroundings. Cars can recognize objects in…" at bounding box center [679, 181] width 10 height 28
checkbox input "false"
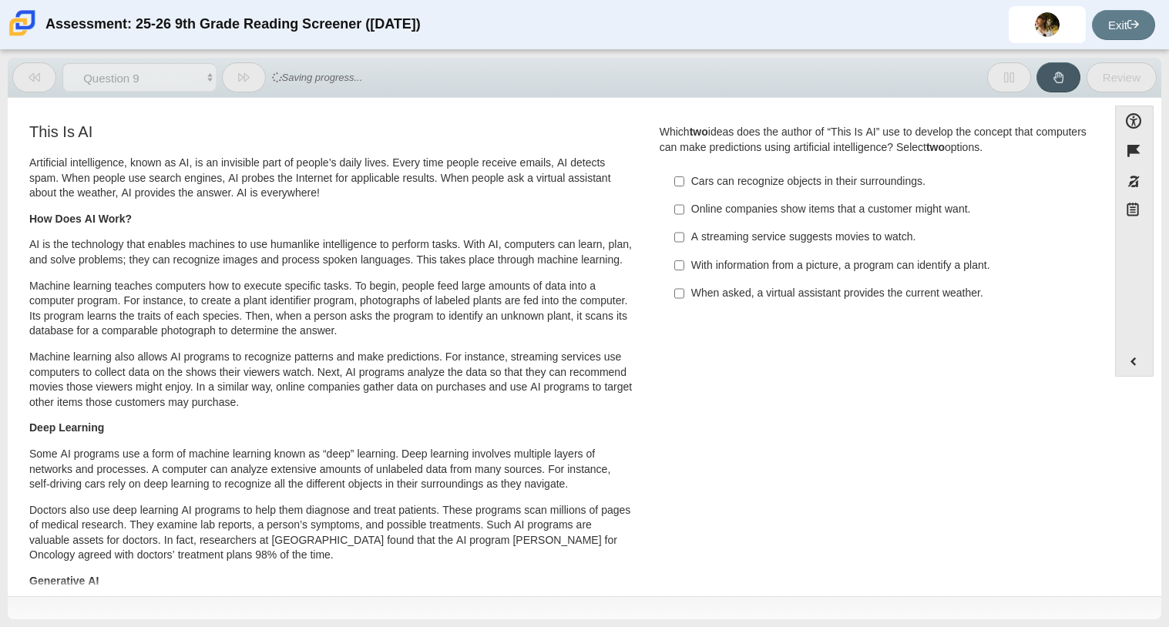
click at [713, 233] on div "A streaming service suggests movies to watch." at bounding box center [885, 237] width 389 height 15
click at [684, 233] on input "A streaming service suggests movies to watch. A streaming service suggests movi…" at bounding box center [679, 237] width 10 height 28
checkbox input "true"
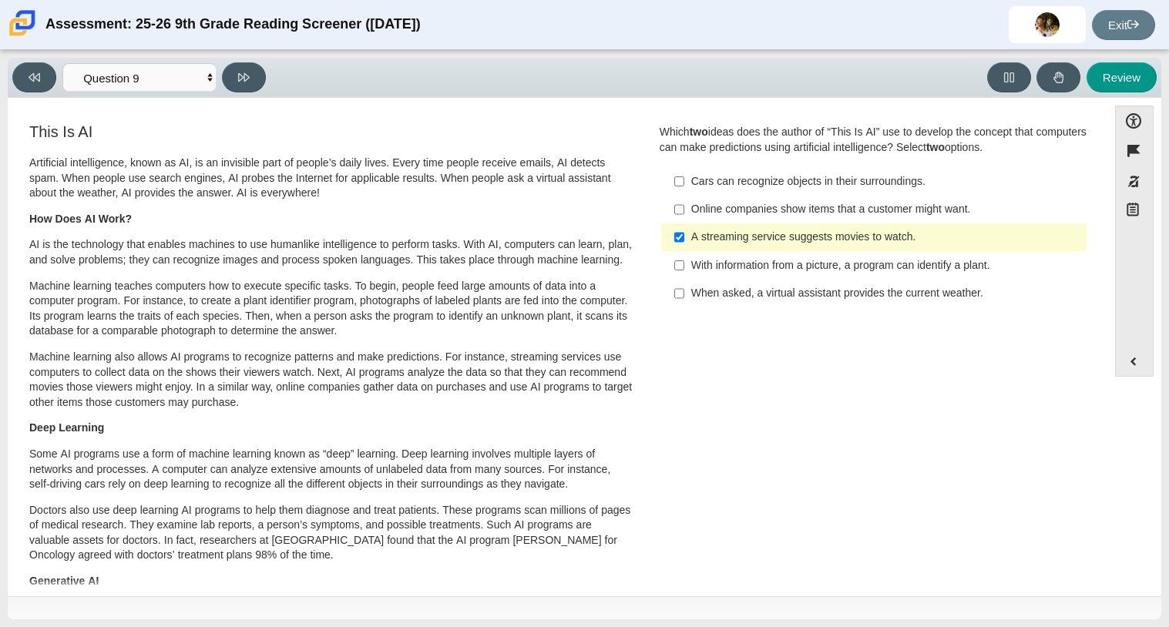
click at [691, 290] on div "When asked, a virtual assistant provides the current weather." at bounding box center [885, 293] width 389 height 15
click at [684, 290] on input "When asked, a virtual assistant provides the current weather. When asked, a vir…" at bounding box center [679, 294] width 10 height 28
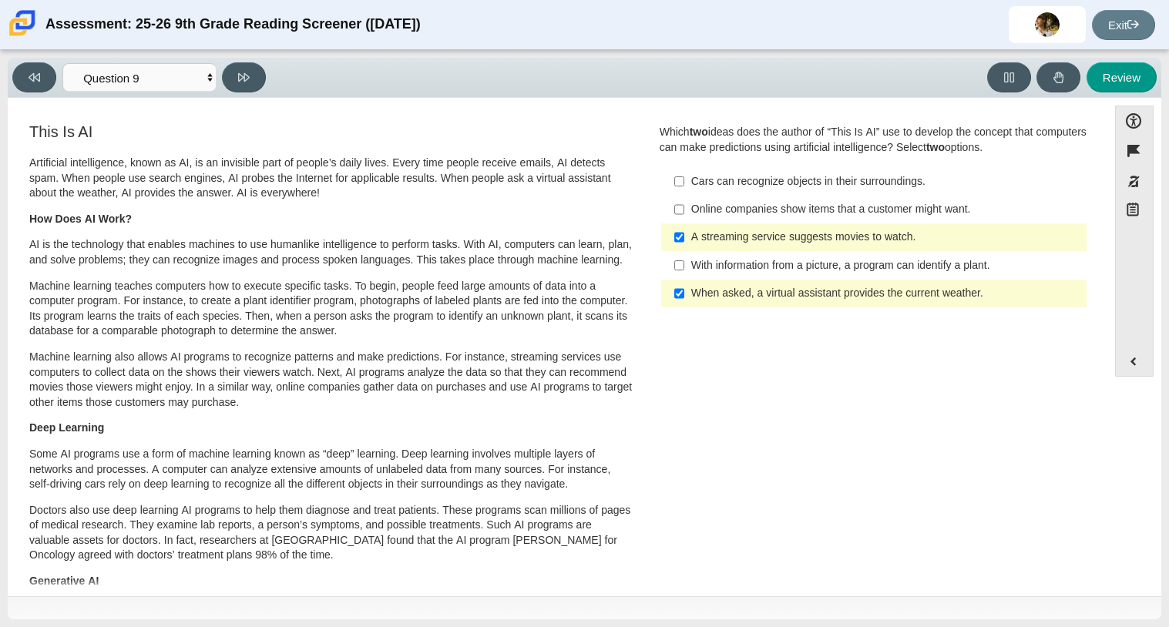
click at [724, 304] on label "When asked, a virtual assistant provides the current weather. When asked, a vir…" at bounding box center [874, 294] width 423 height 28
click at [684, 304] on input "When asked, a virtual assistant provides the current weather. When asked, a vir…" at bounding box center [679, 294] width 10 height 28
checkbox input "false"
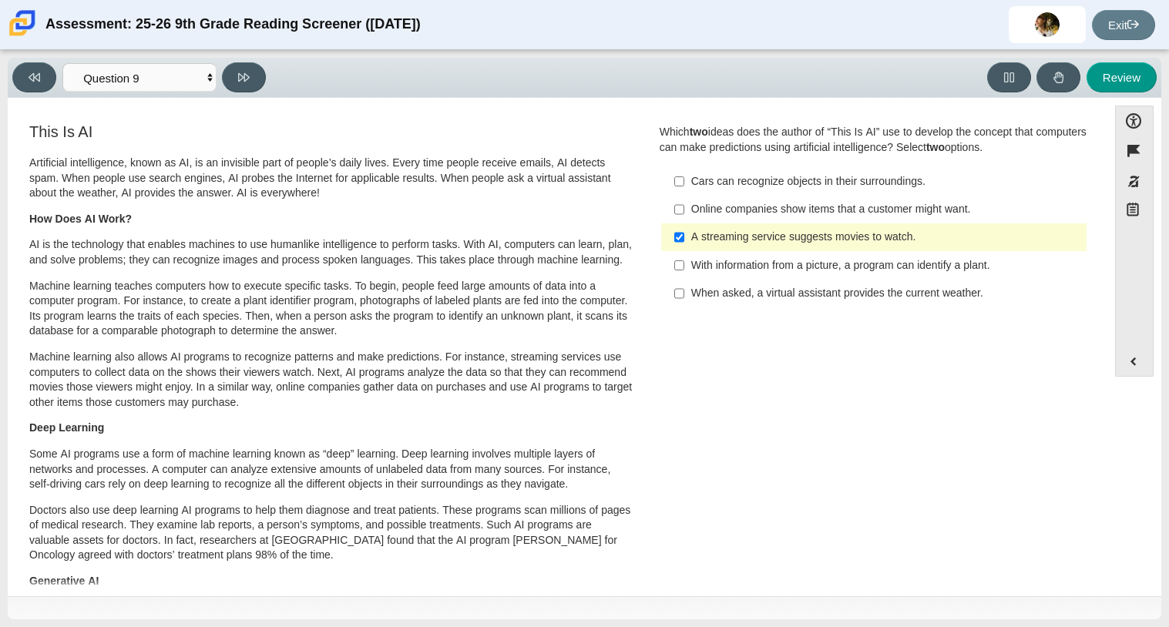
click at [729, 210] on div "Online companies show items that a customer might want." at bounding box center [885, 209] width 389 height 15
click at [684, 210] on input "Online companies show items that a customer might want. Online companies show i…" at bounding box center [679, 210] width 10 height 28
checkbox input "true"
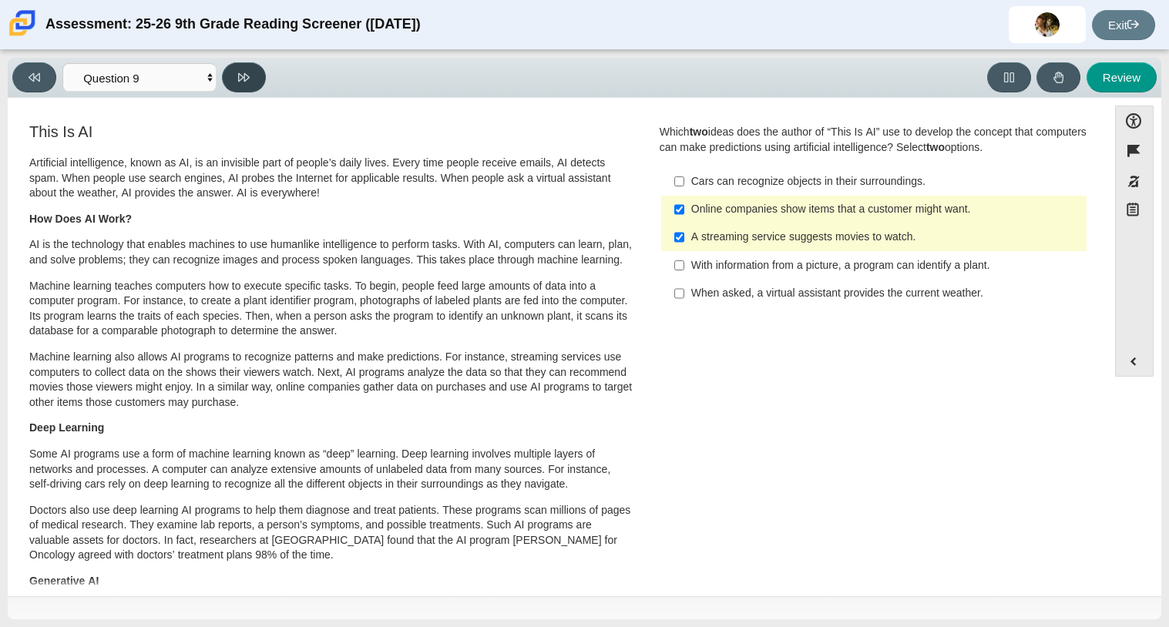
click at [245, 79] on icon at bounding box center [244, 77] width 12 height 8
select select "cdf3c14e-a918-44d1-9b63-3db0fa81641e"
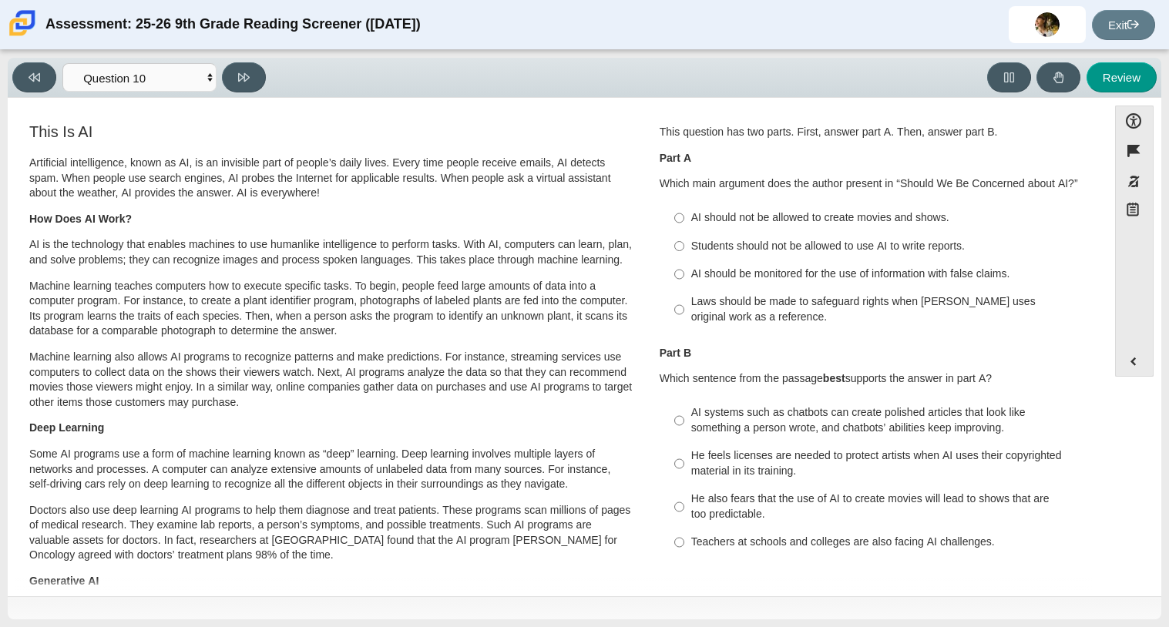
click at [730, 264] on label "AI should be monitored for the use of information with false claims. AI should …" at bounding box center [874, 274] width 423 height 28
click at [684, 264] on input "AI should be monitored for the use of information with false claims. AI should …" at bounding box center [679, 274] width 10 height 28
radio input "true"
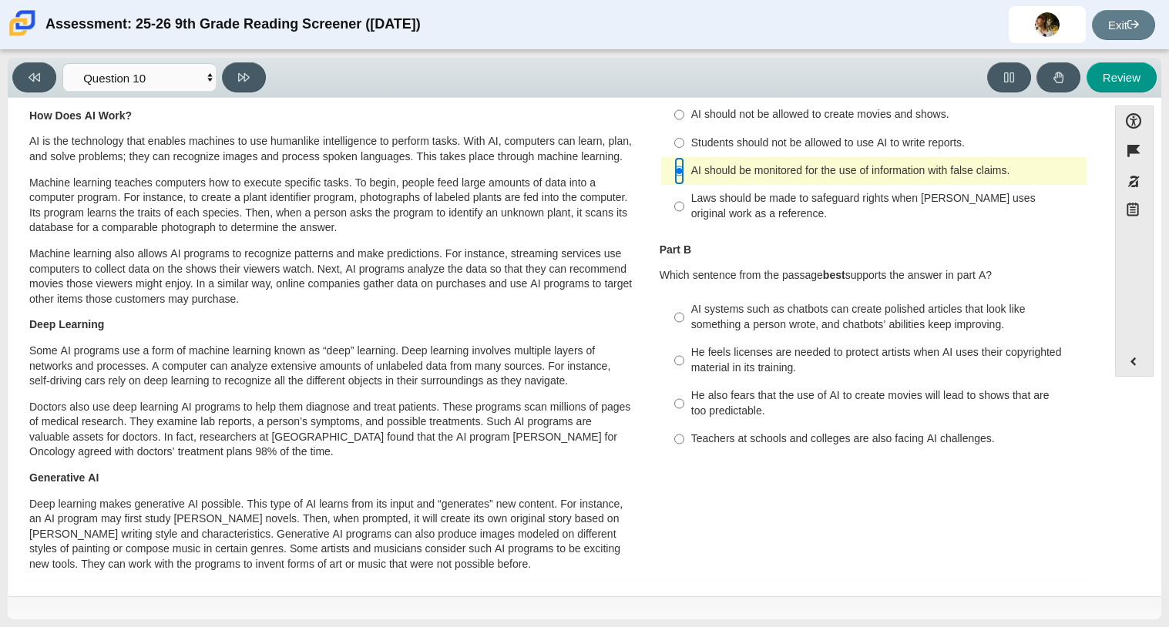
scroll to position [103, 0]
click at [793, 327] on div "AI systems such as chatbots can create polished articles that look like somethi…" at bounding box center [885, 317] width 389 height 30
click at [684, 327] on input "AI systems such as chatbots can create polished articles that look like somethi…" at bounding box center [679, 317] width 10 height 43
radio input "true"
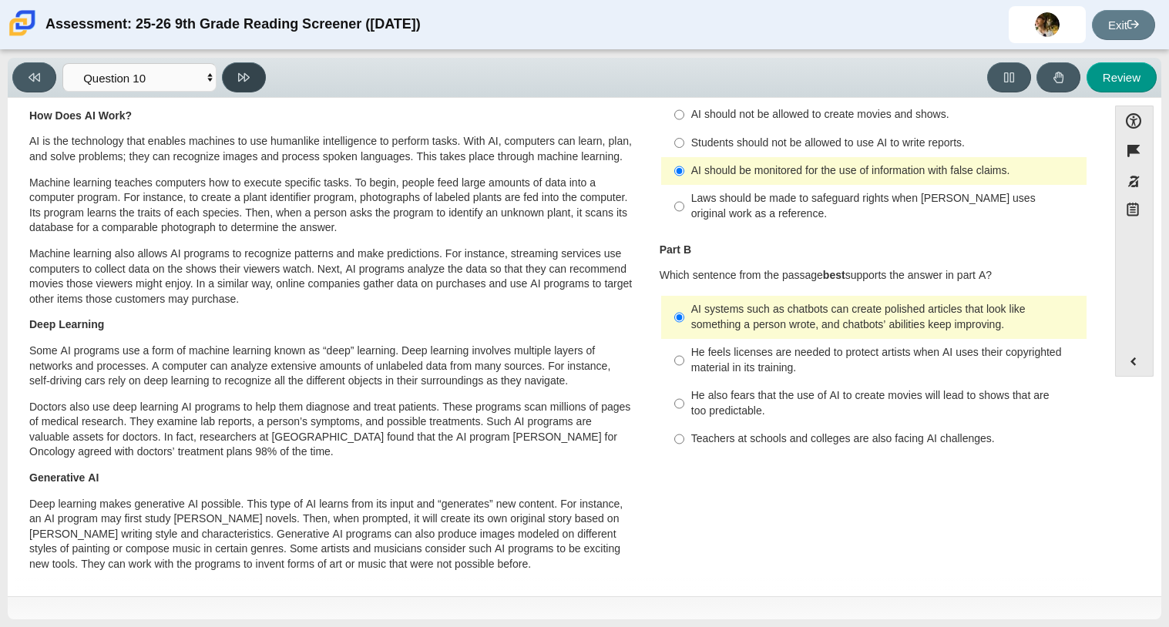
click at [243, 87] on button at bounding box center [244, 77] width 44 height 30
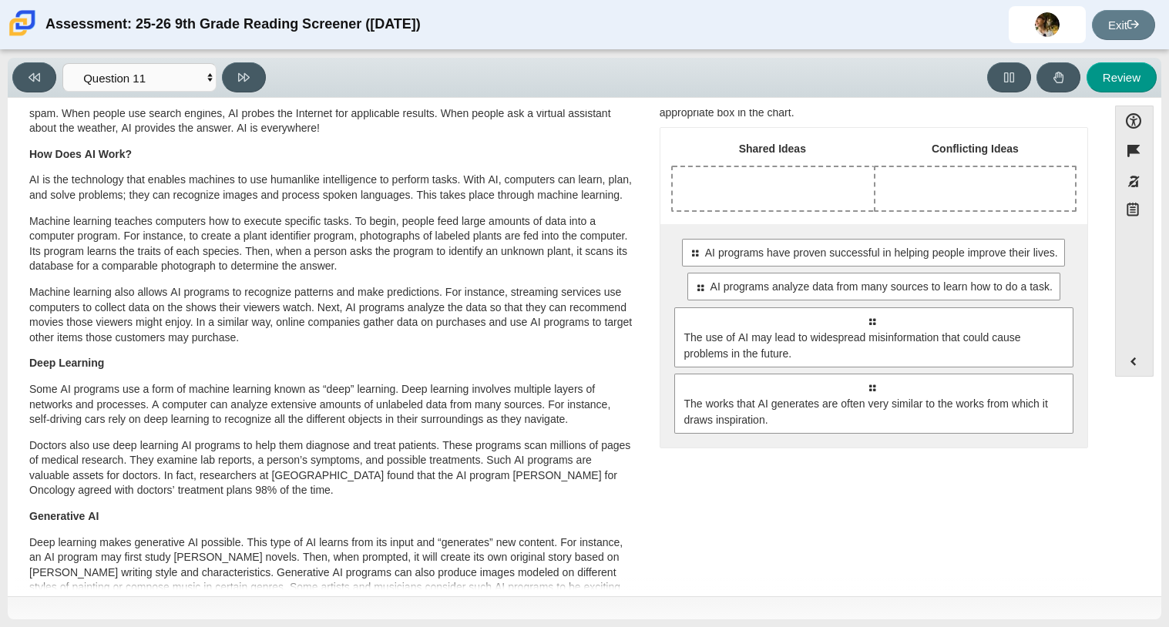
scroll to position [65, 0]
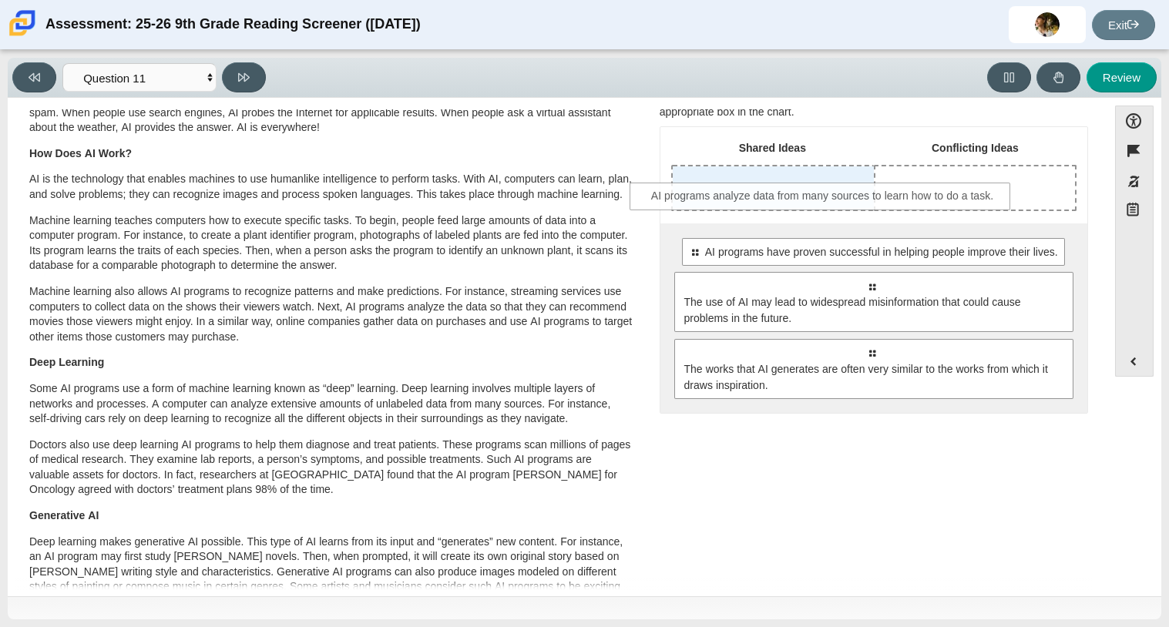
drag, startPoint x: 827, startPoint y: 291, endPoint x: 778, endPoint y: 202, distance: 101.7
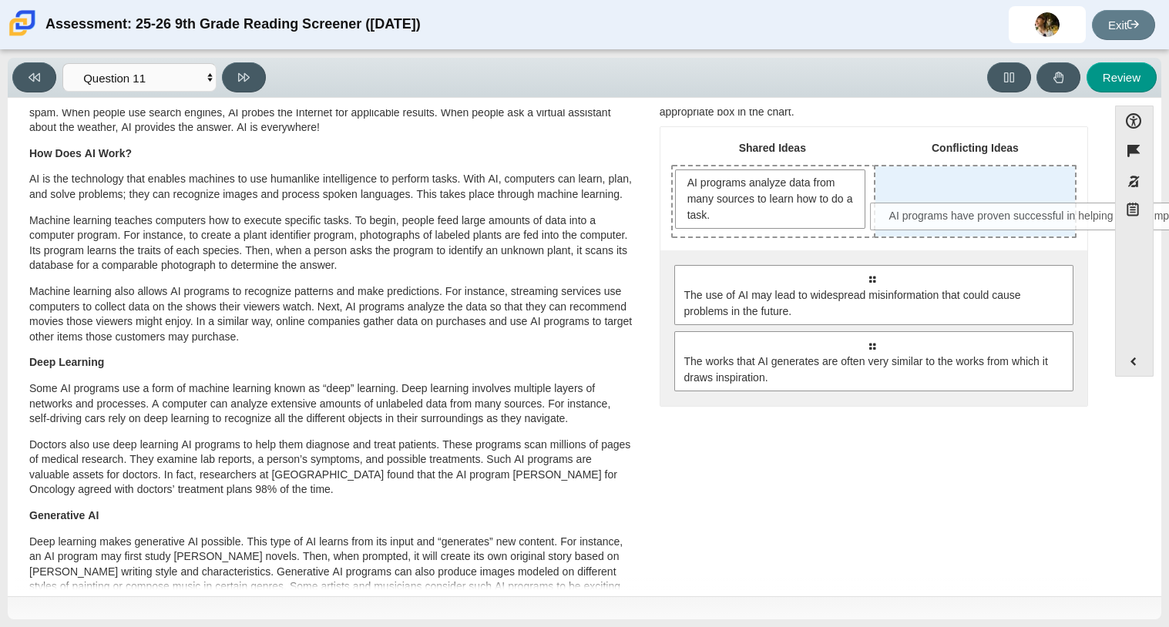
drag, startPoint x: 779, startPoint y: 277, endPoint x: 975, endPoint y: 217, distance: 205.0
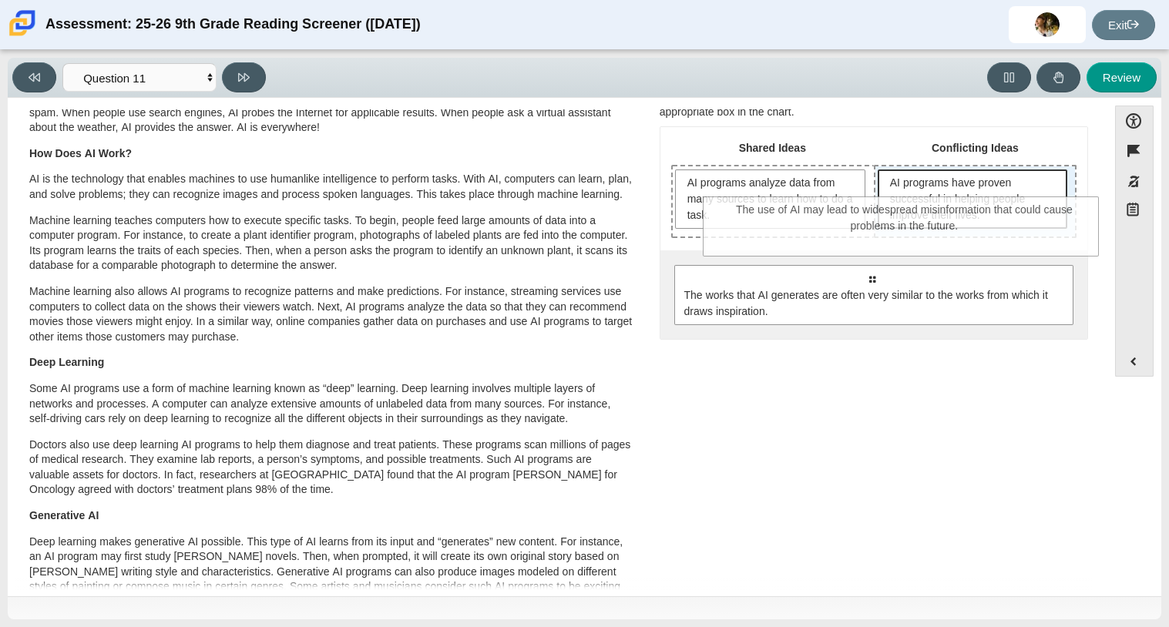
drag, startPoint x: 931, startPoint y: 270, endPoint x: 964, endPoint y: 203, distance: 74.8
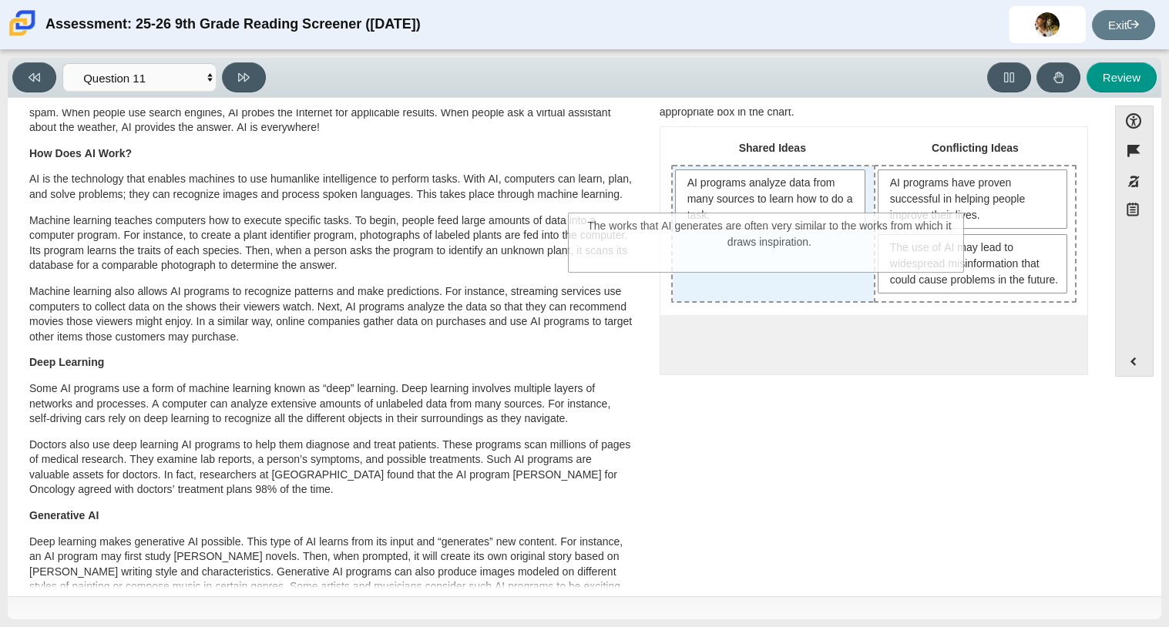
drag, startPoint x: 861, startPoint y: 402, endPoint x: 759, endPoint y: 271, distance: 165.8
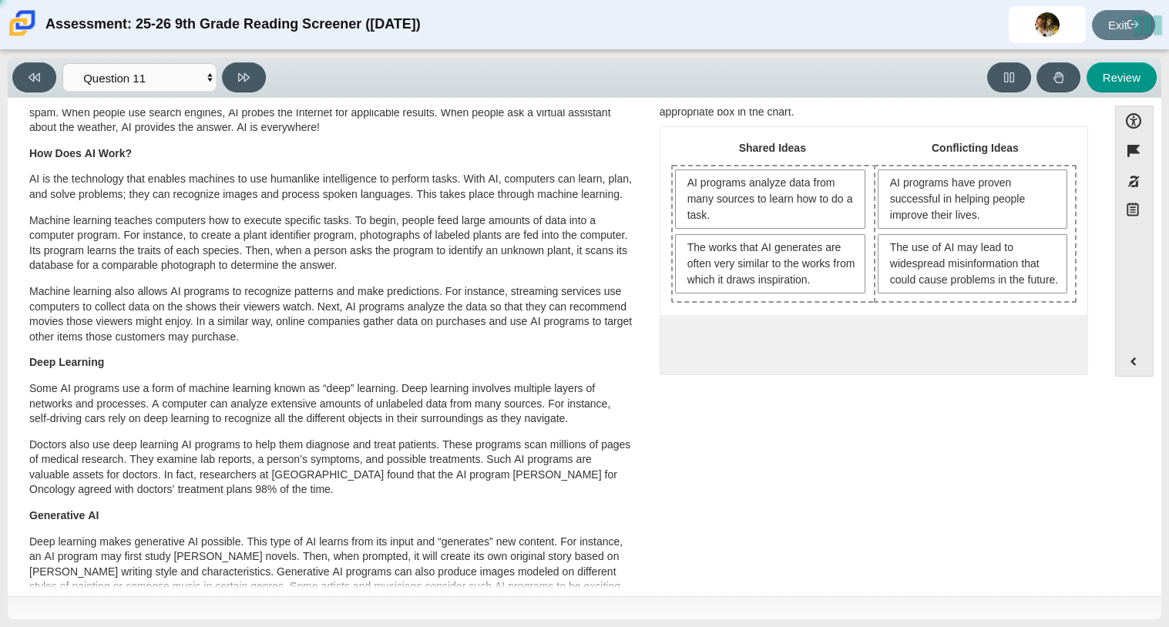
scroll to position [0, 0]
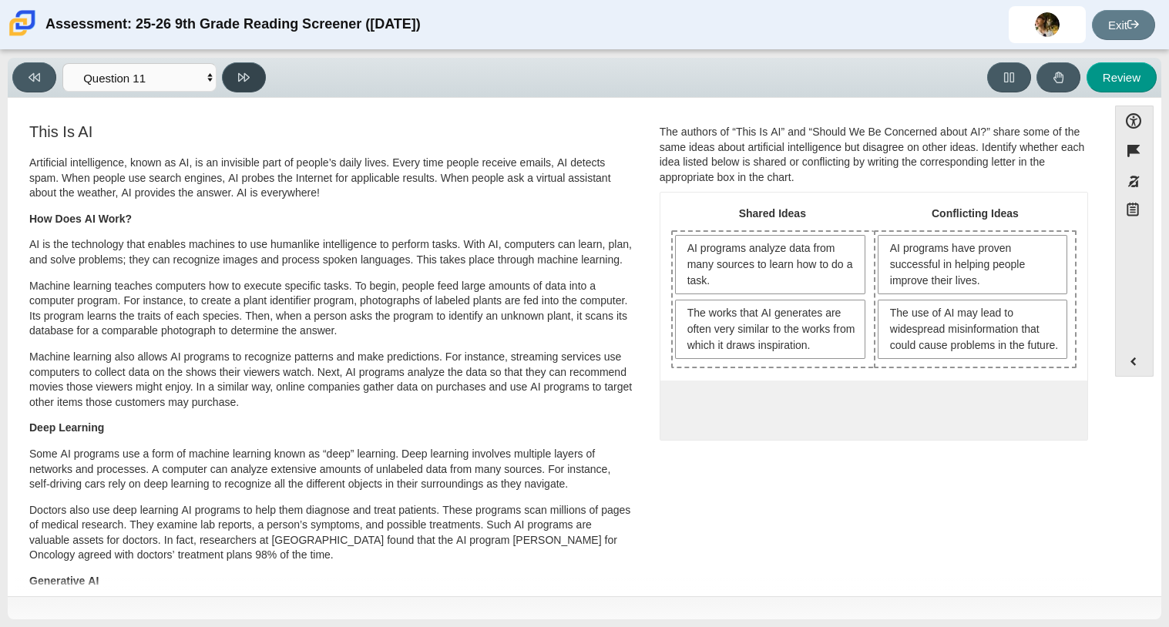
click at [238, 64] on button at bounding box center [244, 77] width 44 height 30
select select "c3effed4-44ce-4a19-bd96-1787f34e9b4c"
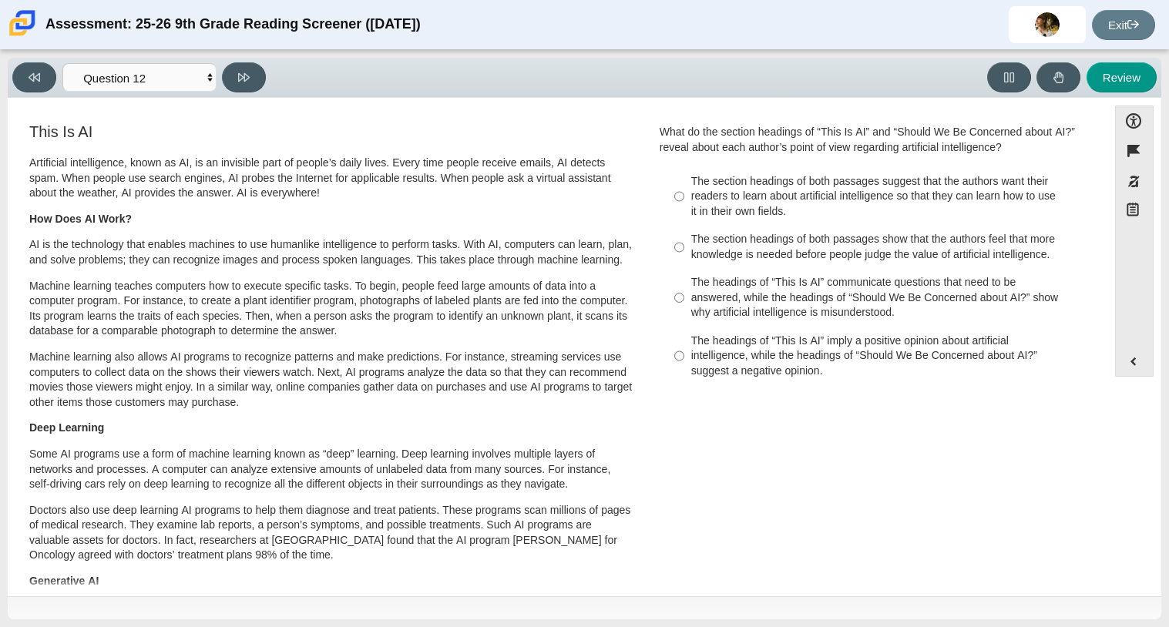
click at [759, 377] on div "The headings of “This Is AI” imply a positive opinion about artificial intellig…" at bounding box center [885, 356] width 389 height 45
click at [684, 377] on input "The headings of “This Is AI” imply a positive opinion about artificial intellig…" at bounding box center [679, 356] width 10 height 59
radio input "true"
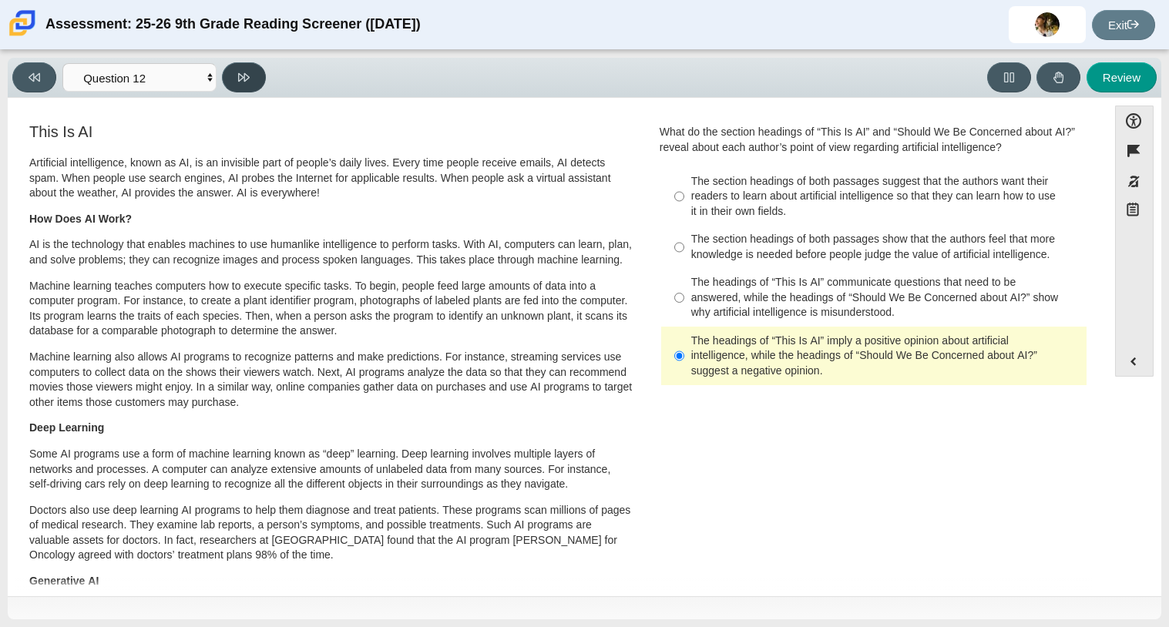
click at [258, 79] on button at bounding box center [244, 77] width 44 height 30
select select "review"
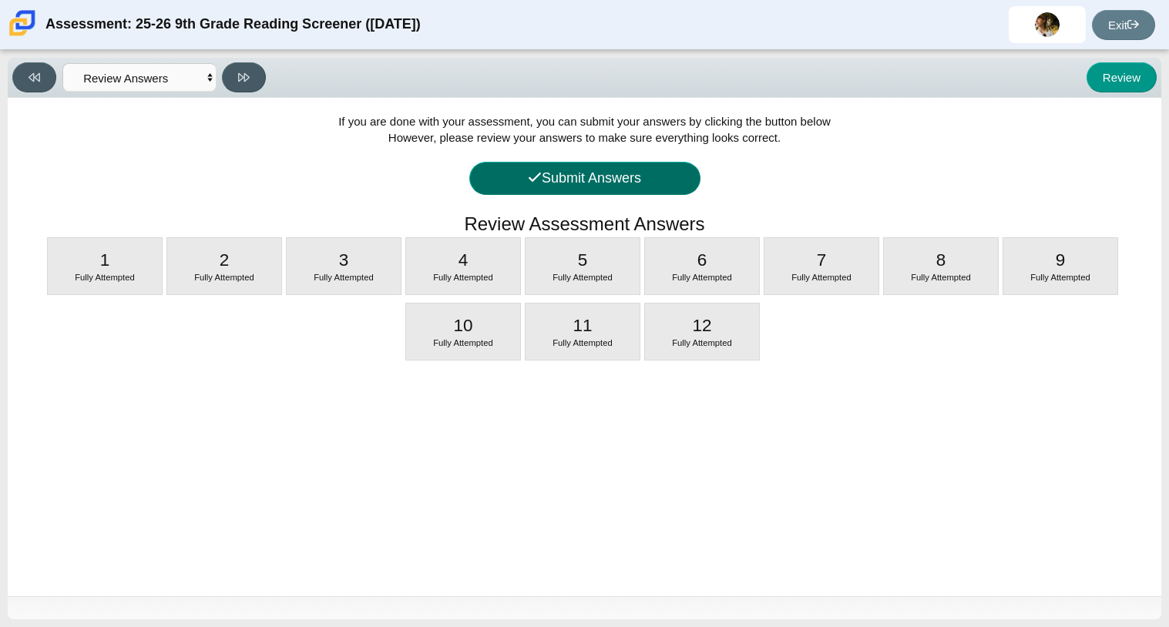
click at [566, 173] on button "Submit Answers" at bounding box center [584, 178] width 231 height 33
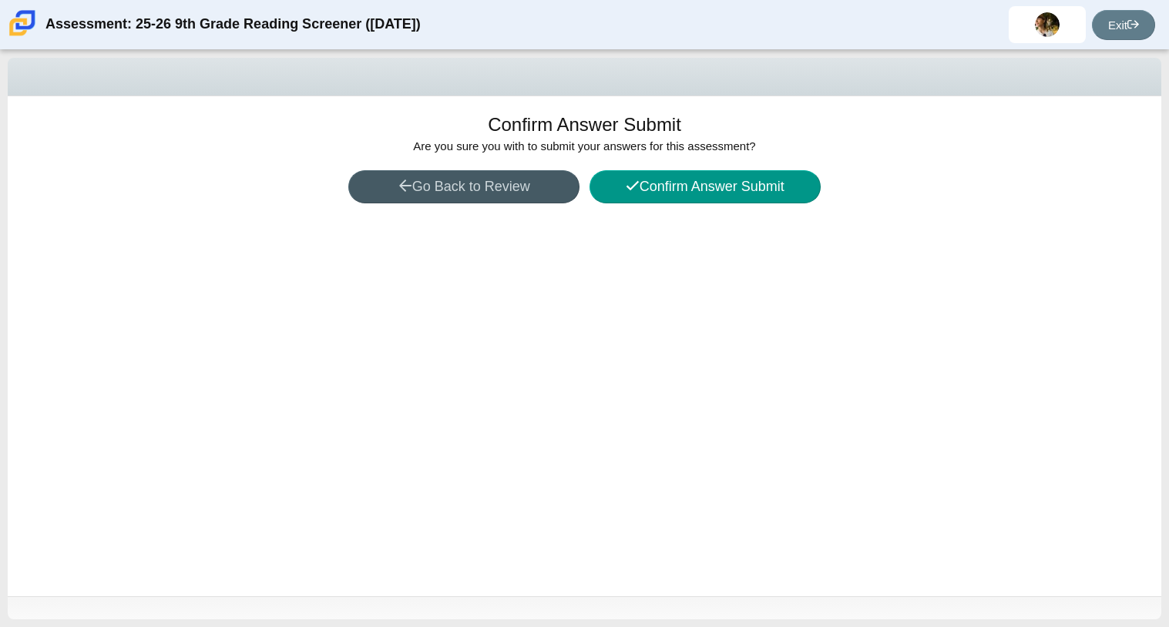
click at [650, 142] on span "Are you sure you with to submit your answers for this assessment?" at bounding box center [584, 145] width 342 height 13
click at [660, 166] on div "Confirm Answer Submit Are you sure you with to submit your answers for this ass…" at bounding box center [584, 346] width 1153 height 500
click at [659, 174] on button "Confirm Answer Submit" at bounding box center [704, 186] width 231 height 33
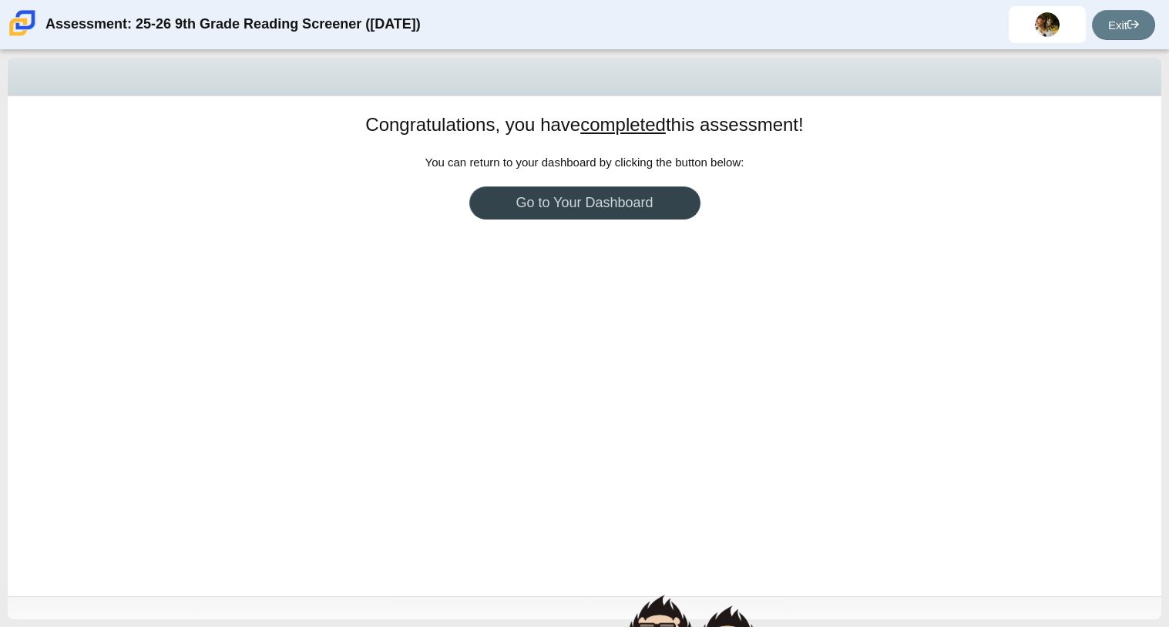
click at [640, 196] on link "Go to Your Dashboard" at bounding box center [584, 202] width 231 height 33
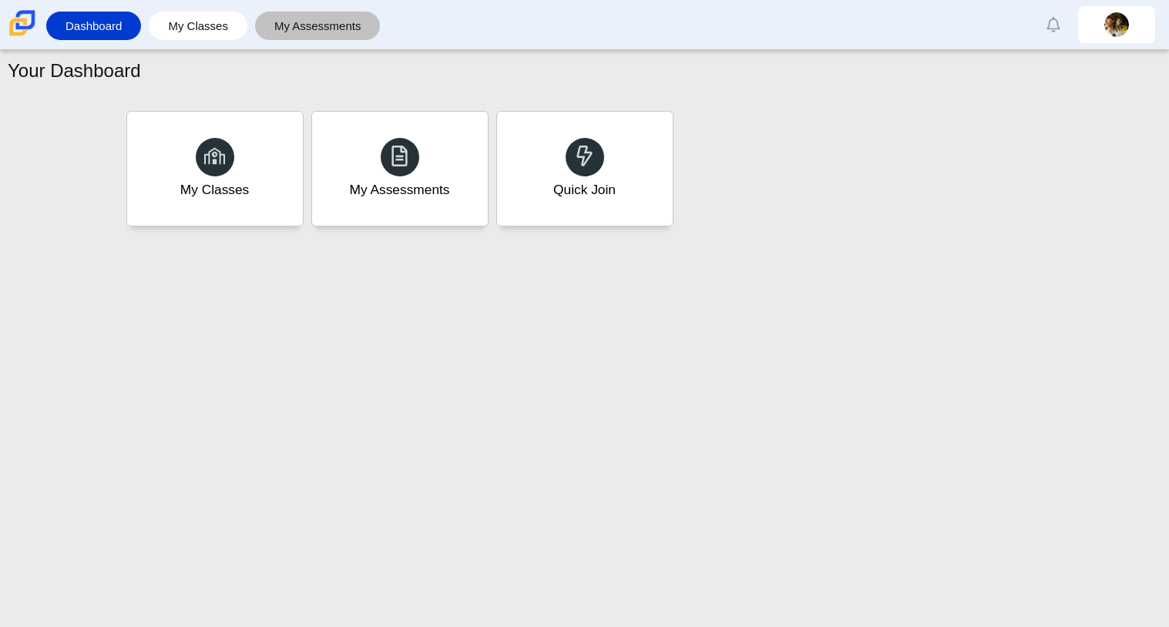
click at [323, 15] on link "My Assessments" at bounding box center [318, 26] width 110 height 29
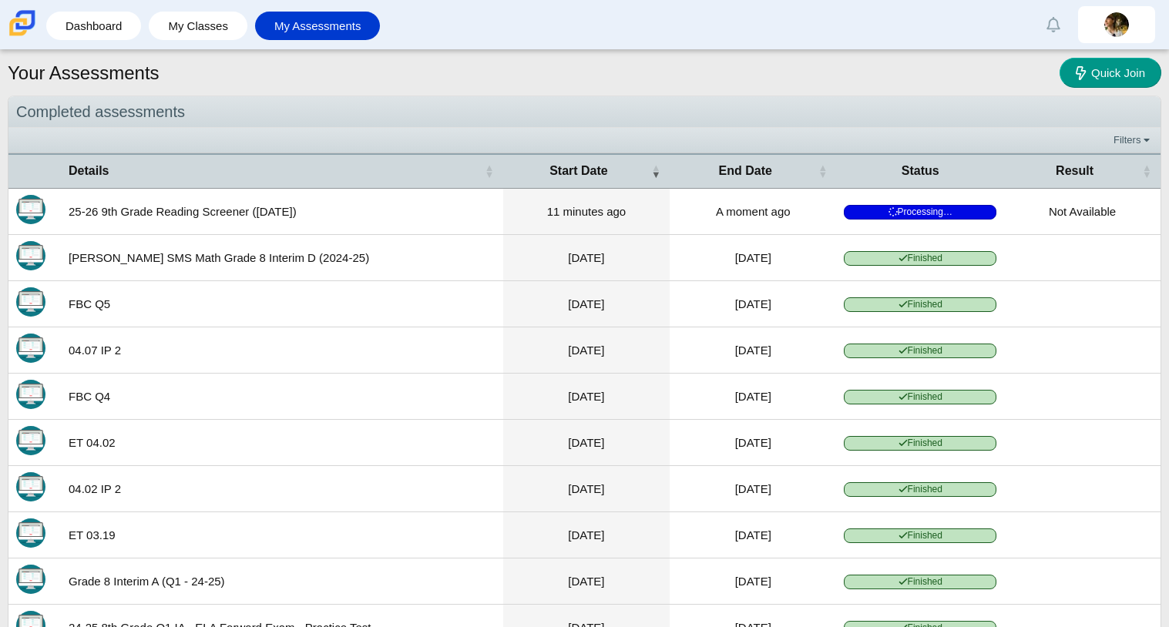
click at [947, 206] on span "Processing…" at bounding box center [920, 212] width 153 height 15
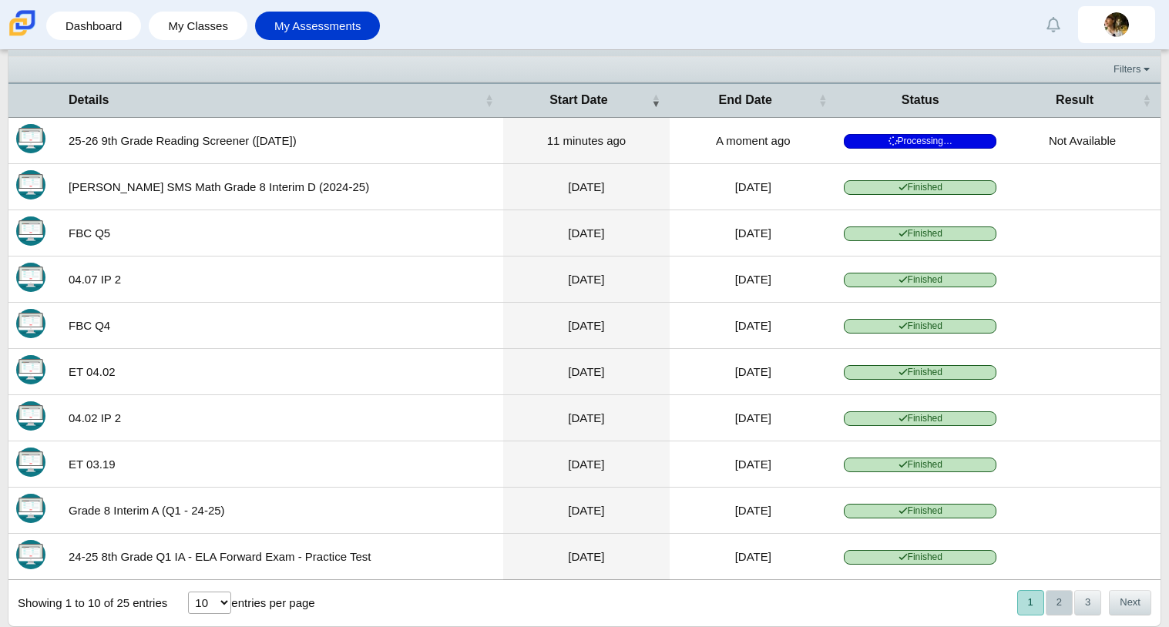
click at [1052, 613] on button "2" at bounding box center [1059, 602] width 27 height 25
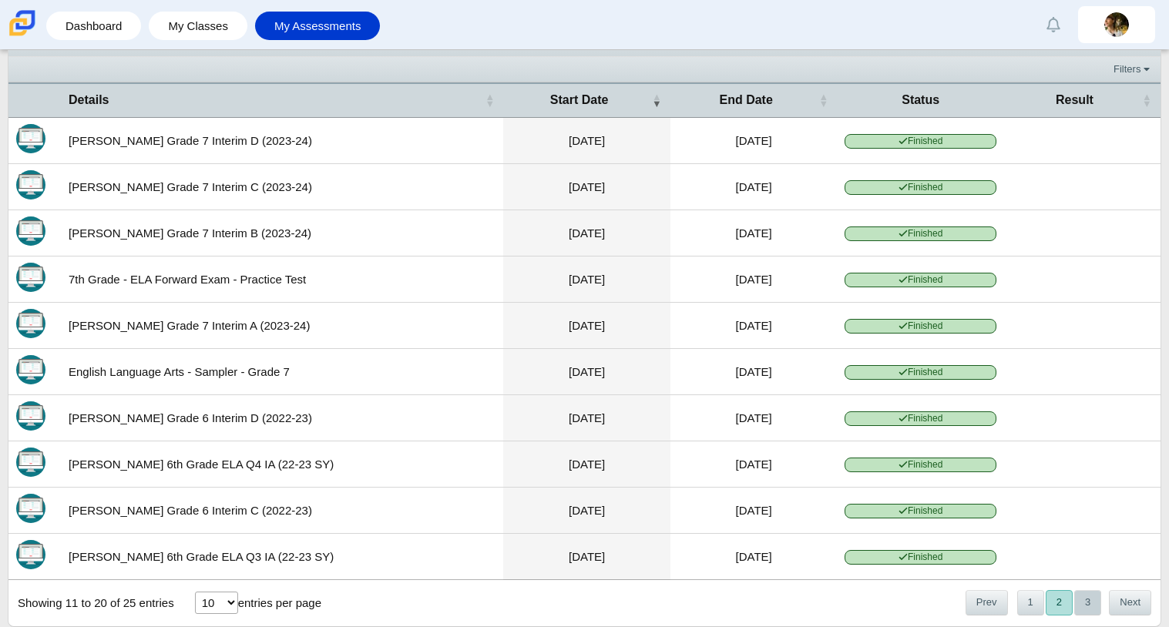
click at [1074, 610] on button "3" at bounding box center [1087, 602] width 27 height 25
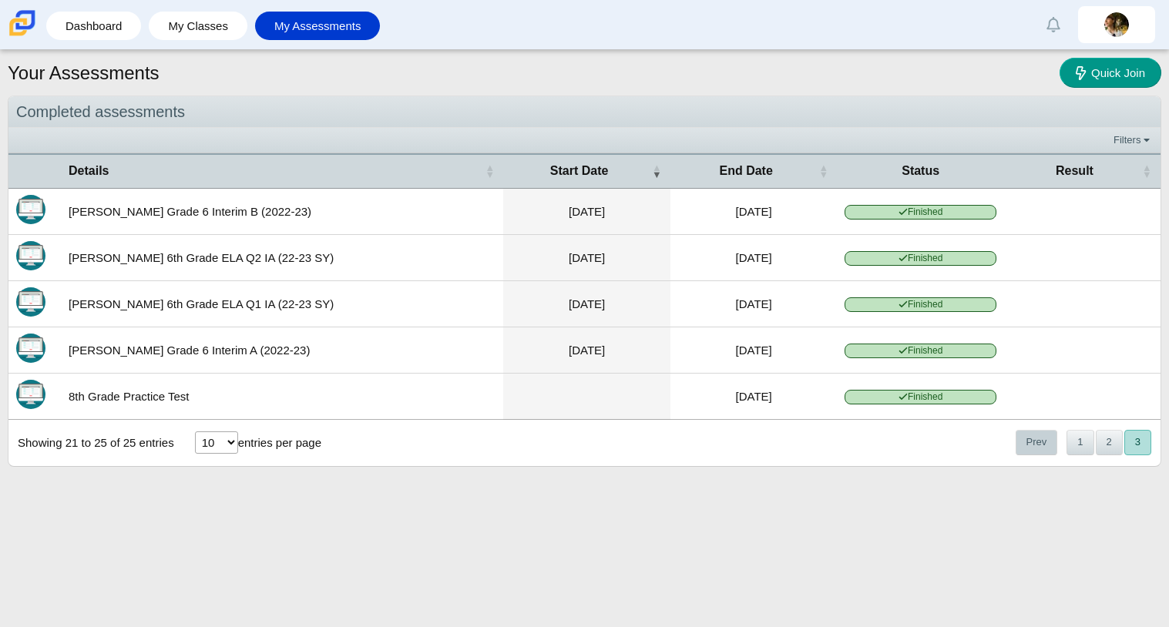
click at [1036, 453] on button "Prev" at bounding box center [1037, 442] width 42 height 25
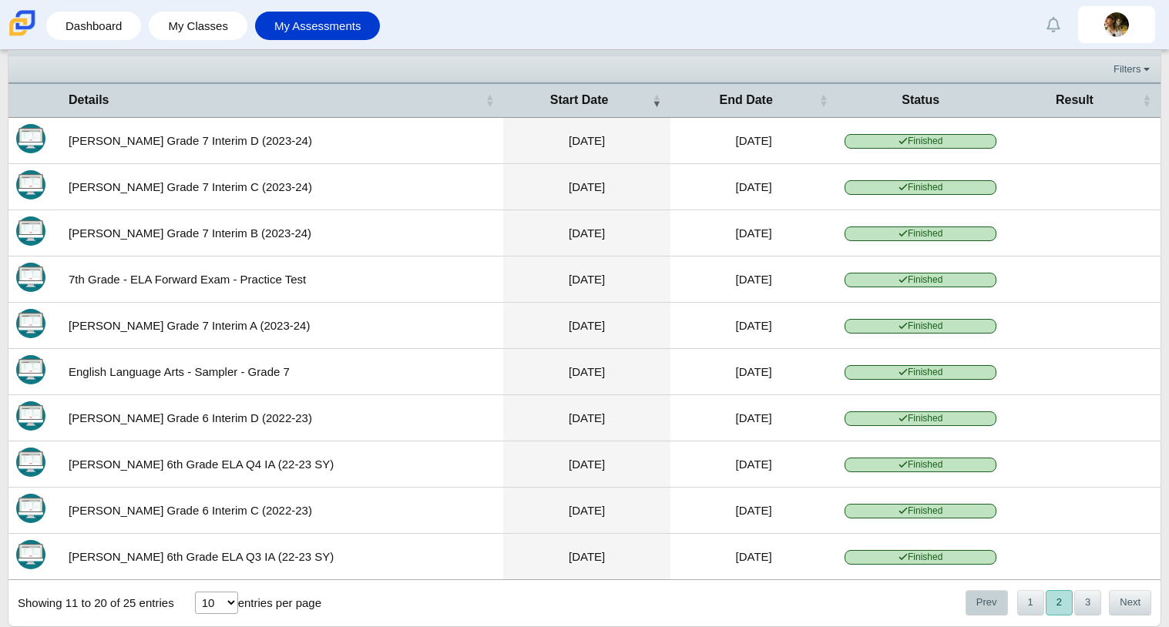
click at [999, 607] on button "Prev" at bounding box center [986, 602] width 42 height 25
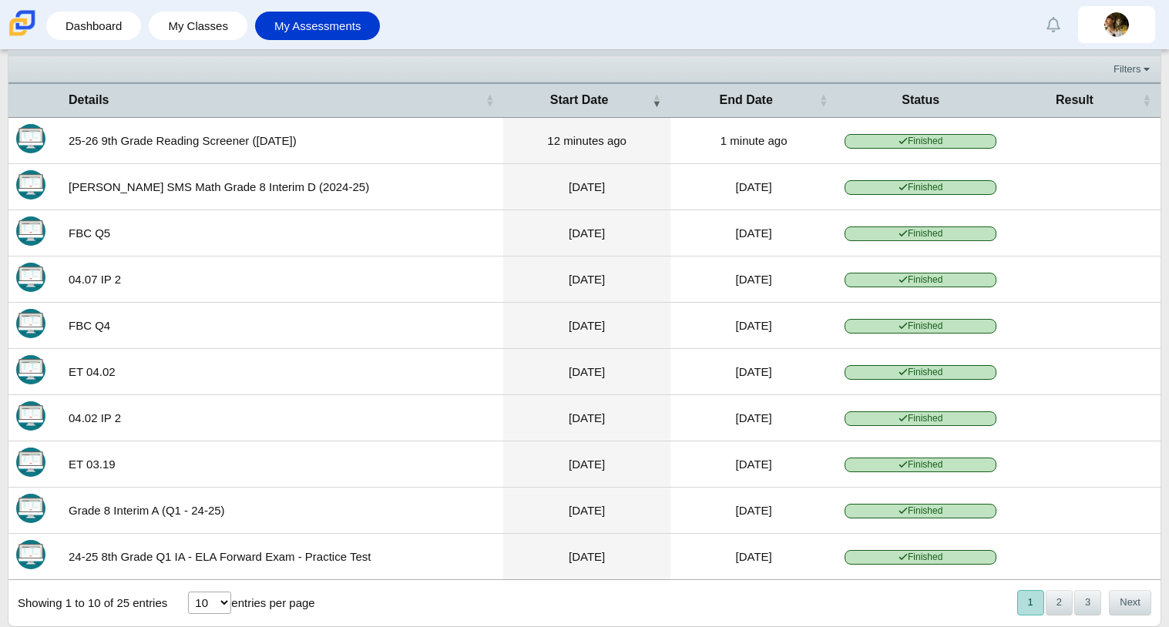
click at [1001, 608] on div "Showing 1 to 10 of 25 entries 10 25 50 100 entries per page « Prev 1 2 3 Next »" at bounding box center [584, 603] width 1152 height 46
